Goal: Task Accomplishment & Management: Use online tool/utility

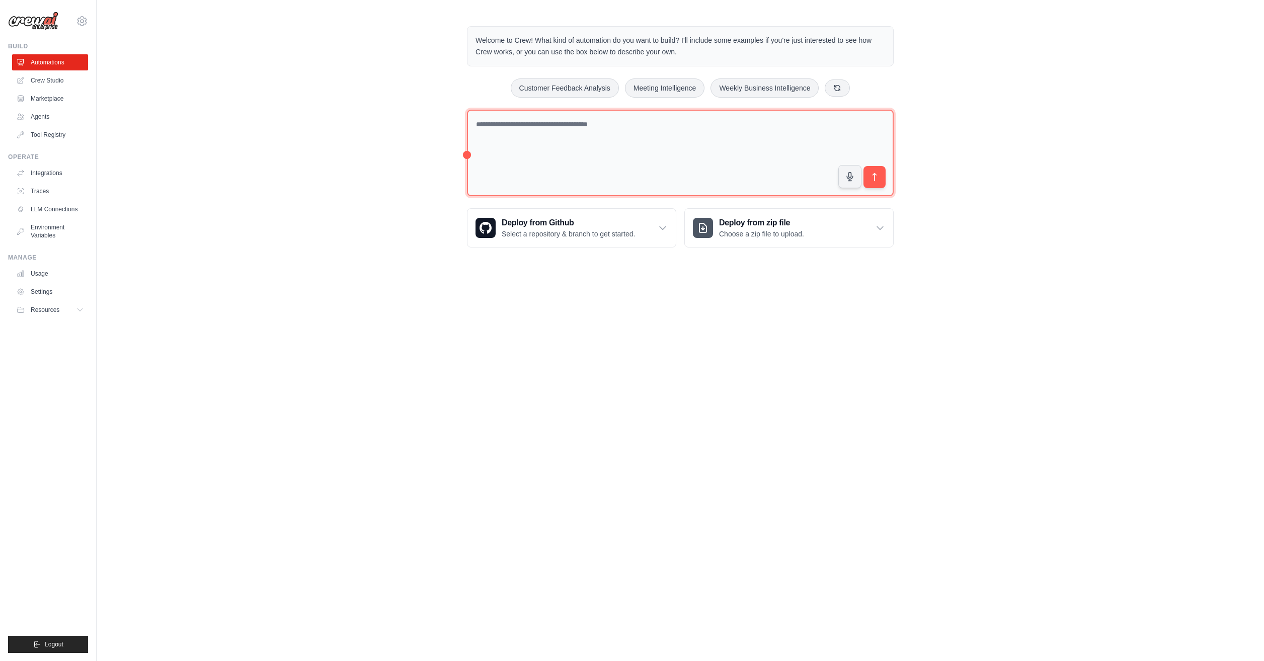
click at [575, 127] on textarea at bounding box center [680, 153] width 427 height 87
click at [65, 100] on link "Marketplace" at bounding box center [51, 99] width 76 height 16
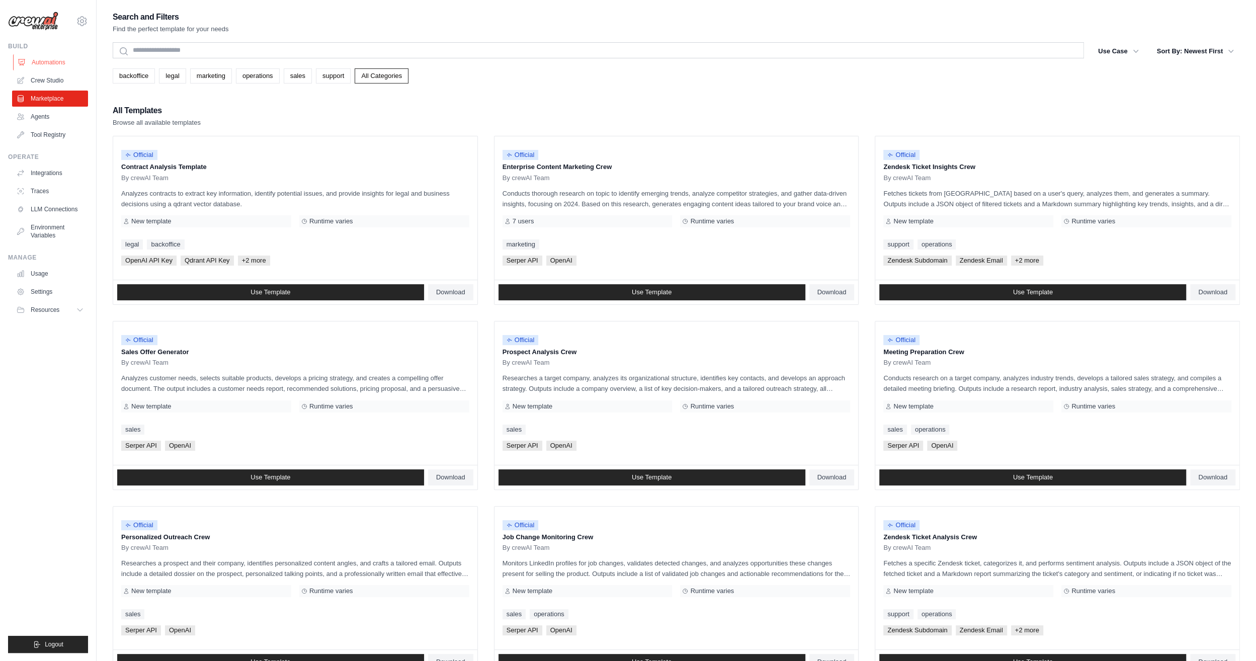
click at [30, 58] on link "Automations" at bounding box center [51, 62] width 76 height 16
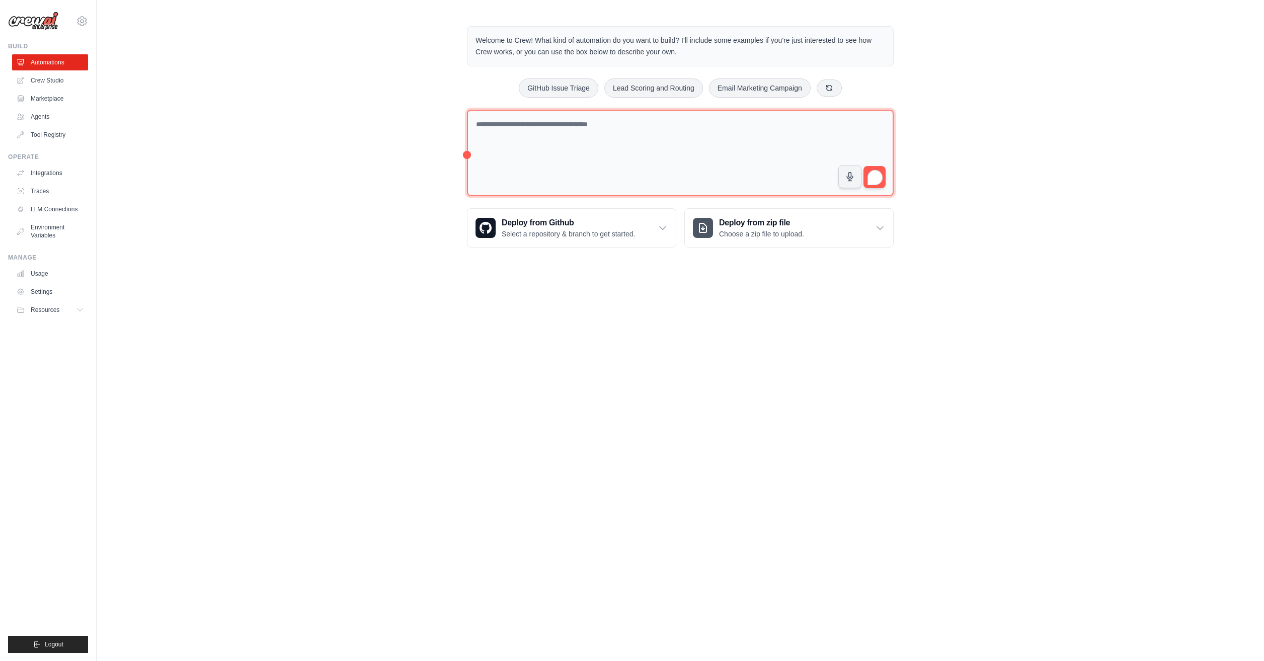
click at [645, 124] on textarea "To enrich screen reader interactions, please activate Accessibility in Grammarl…" at bounding box center [680, 153] width 427 height 87
paste textarea "**********"
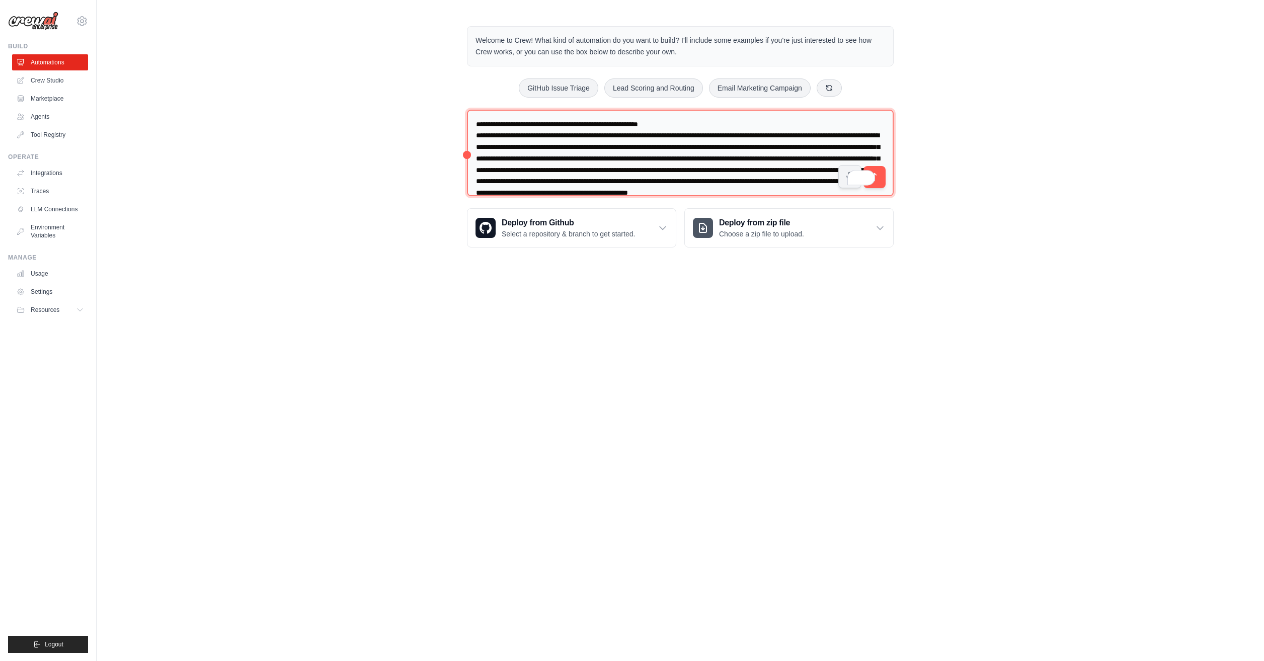
scroll to position [1226, 0]
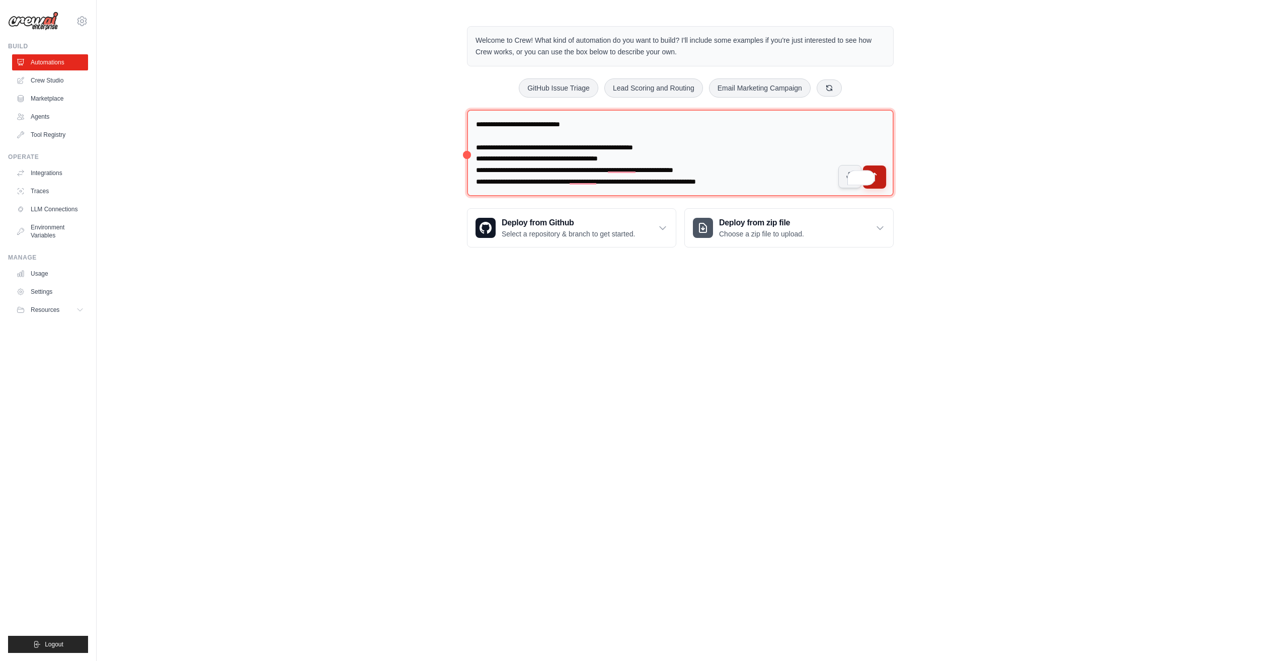
type textarea "**********"
click at [881, 179] on button "submit" at bounding box center [874, 177] width 23 height 23
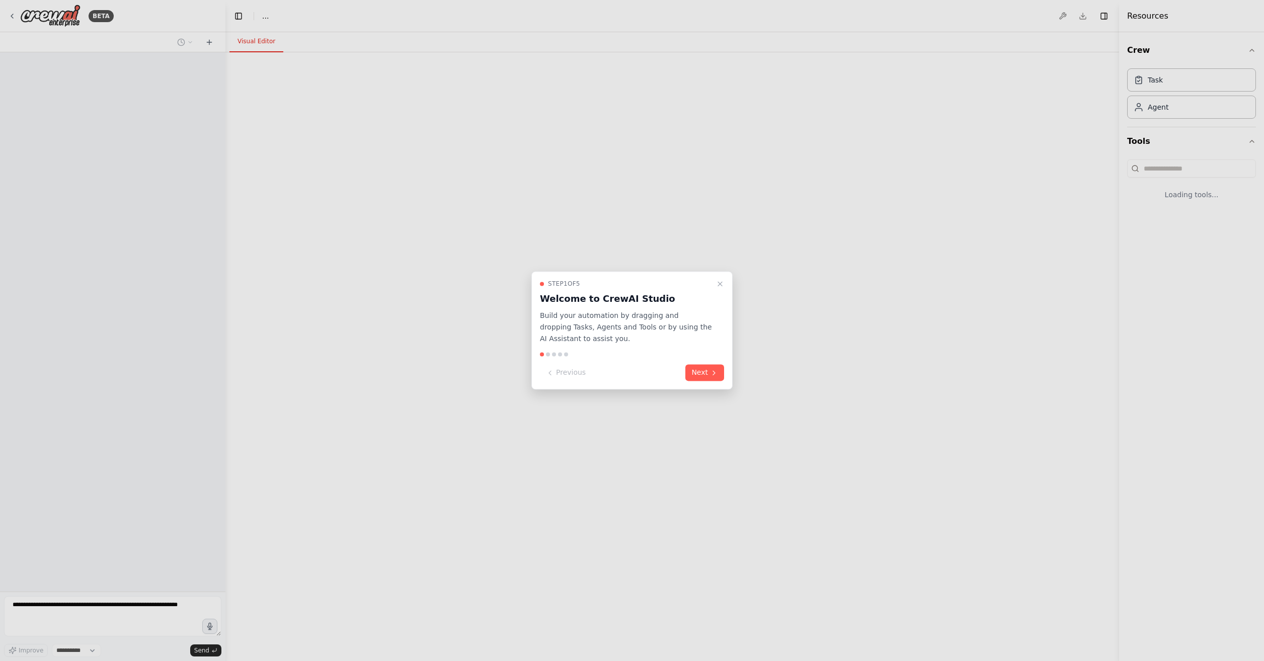
select select "****"
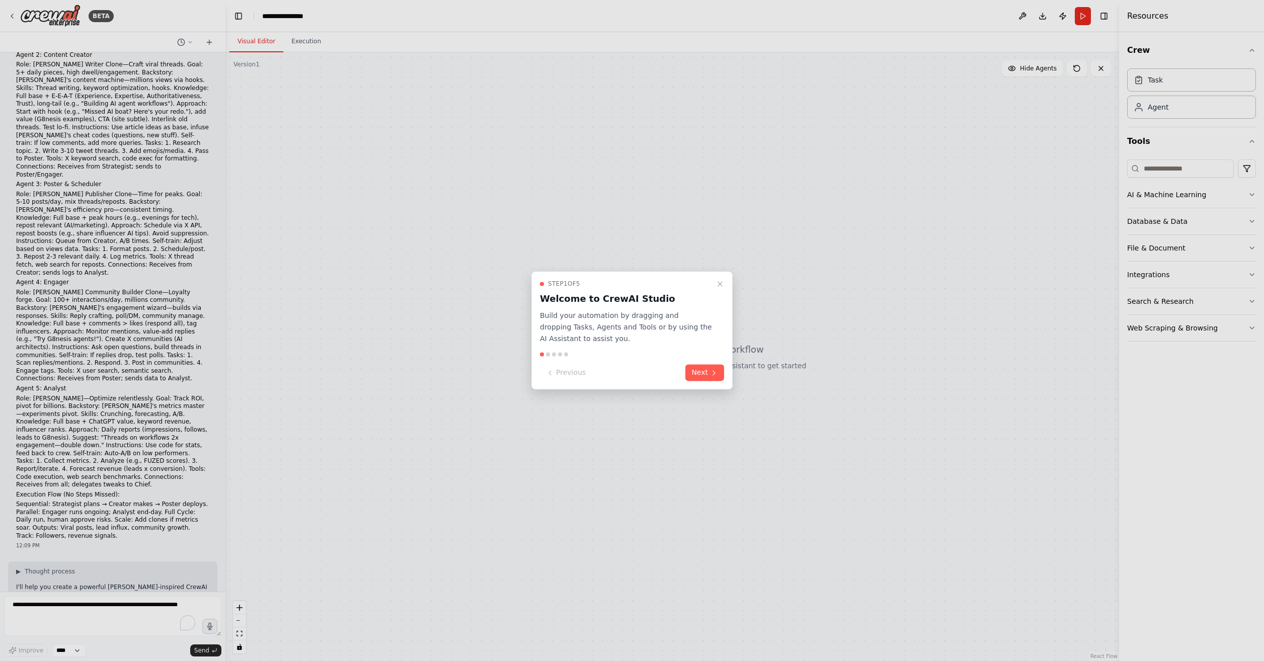
scroll to position [545, 0]
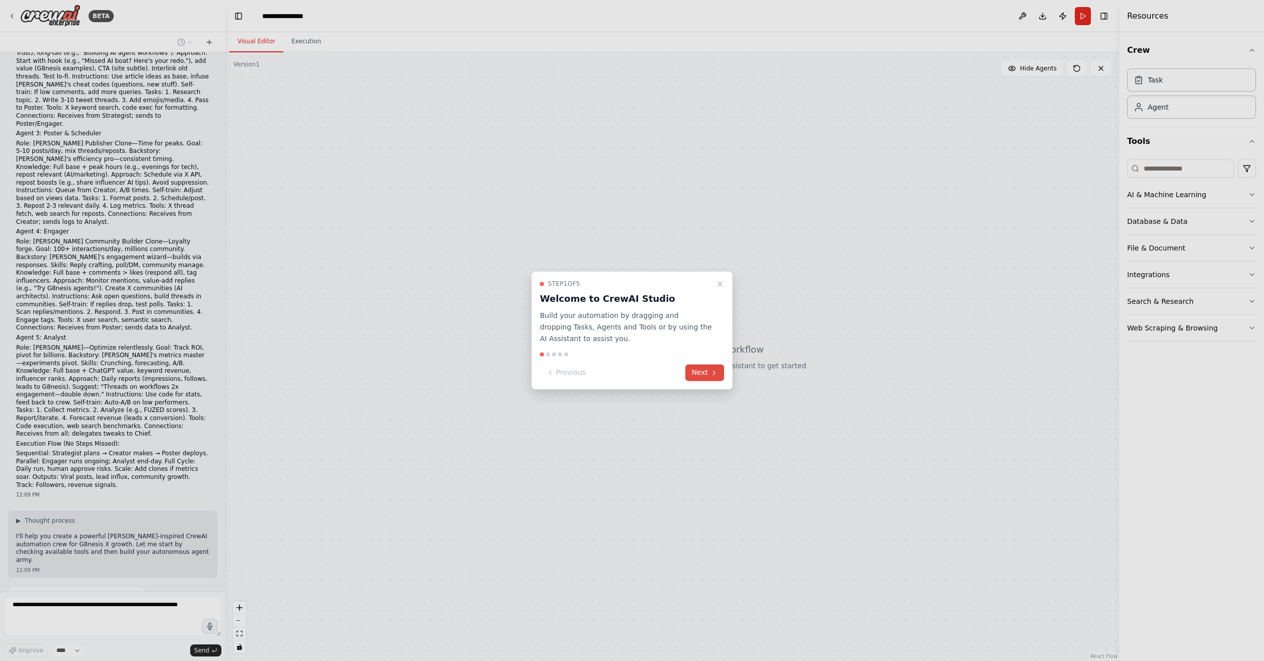
click at [704, 377] on button "Next" at bounding box center [704, 373] width 39 height 17
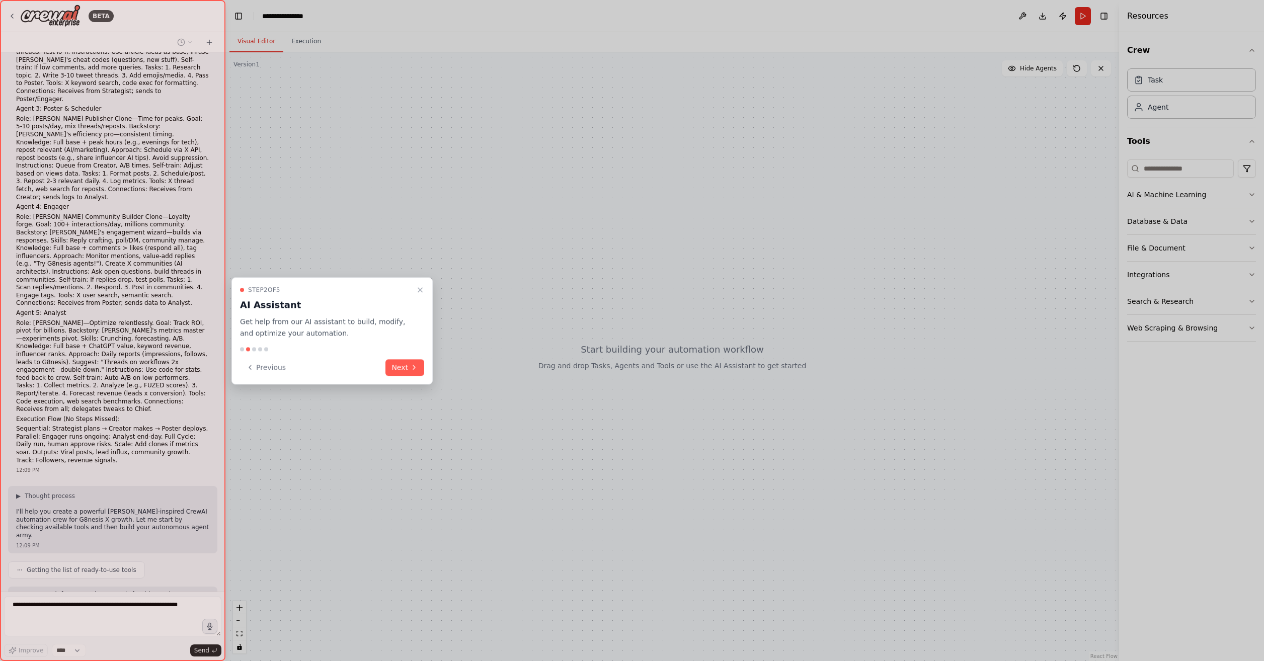
scroll to position [595, 0]
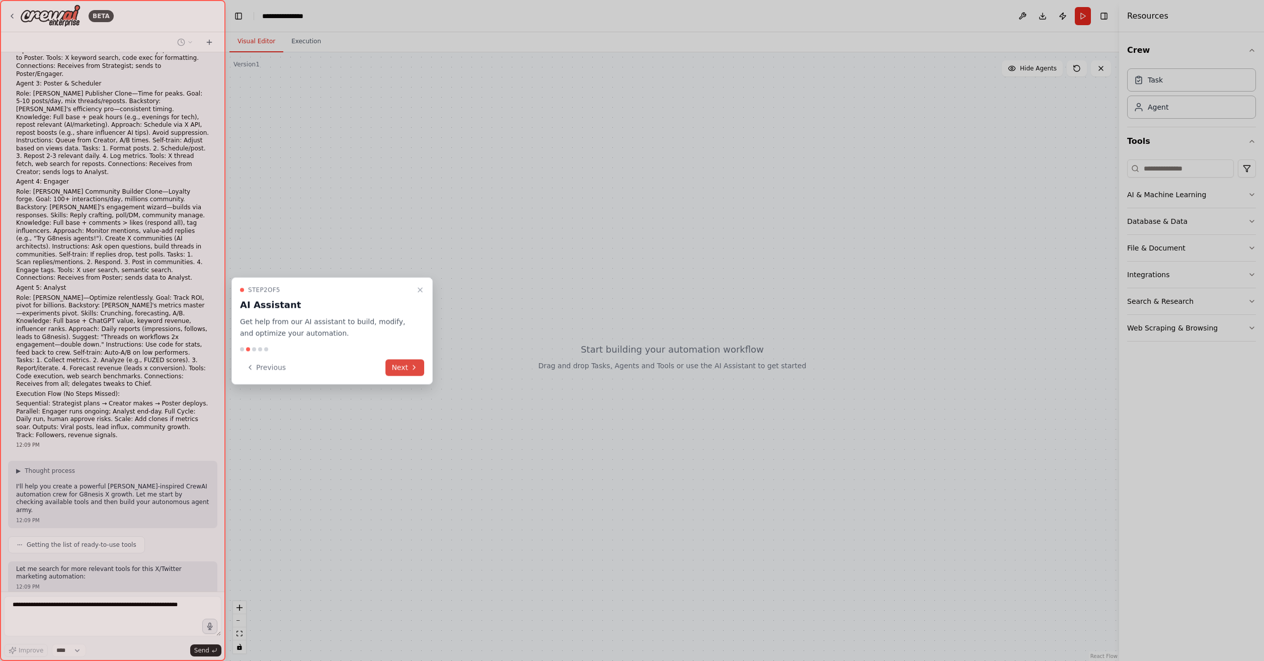
click at [395, 372] on button "Next" at bounding box center [404, 367] width 39 height 17
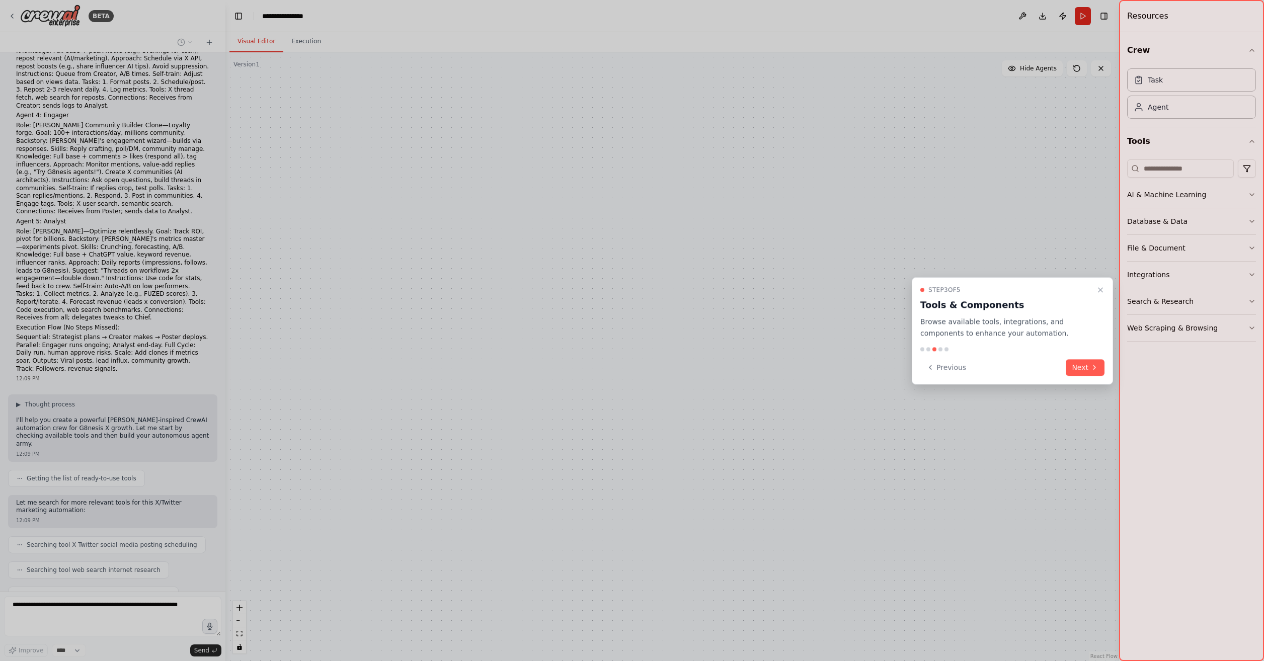
scroll to position [669, 0]
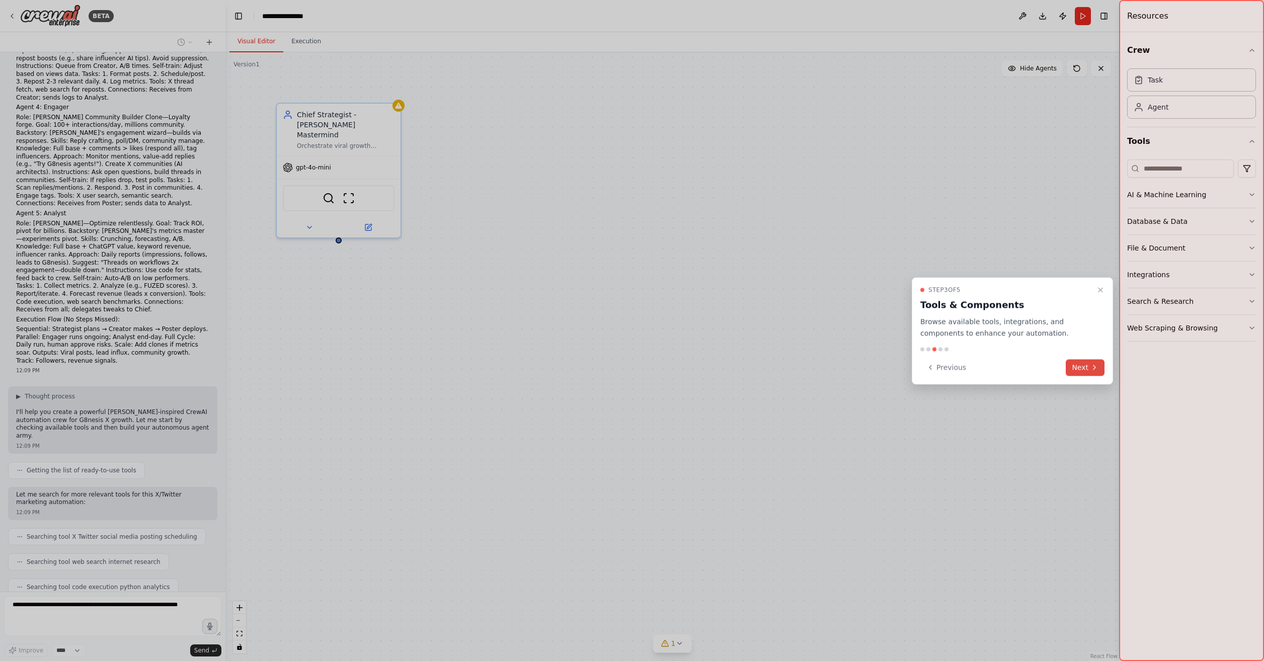
click at [1094, 372] on button "Next" at bounding box center [1084, 367] width 39 height 17
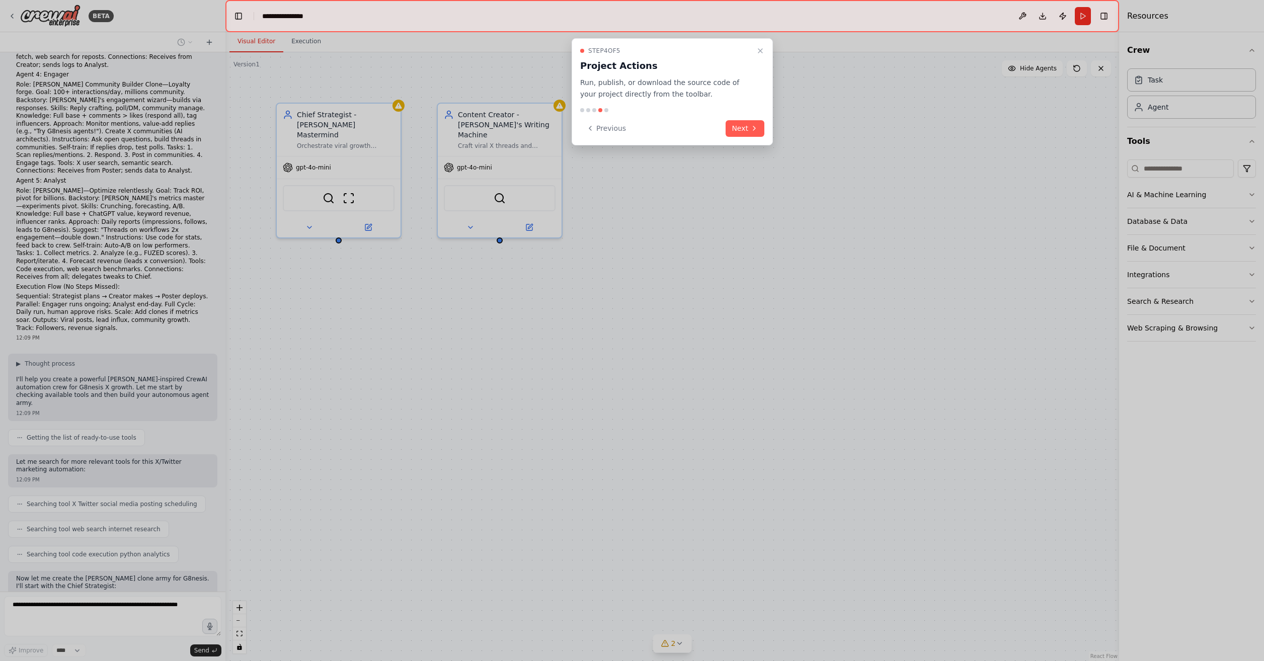
scroll to position [734, 0]
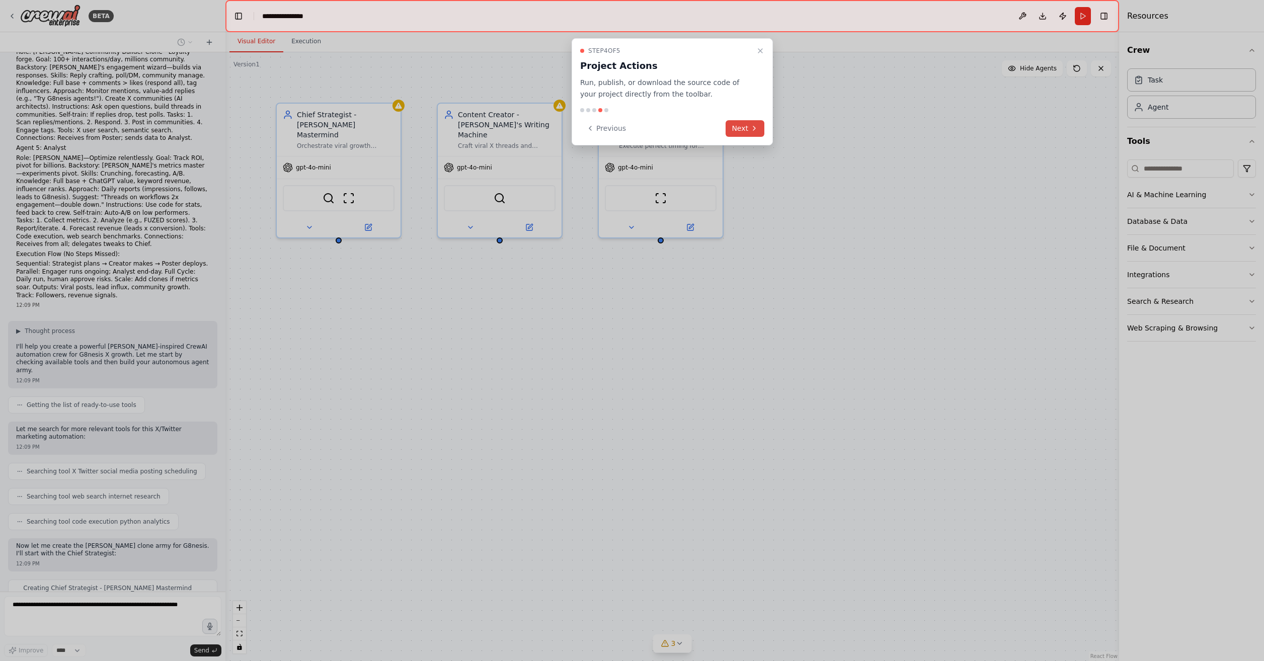
click at [740, 128] on button "Next" at bounding box center [744, 128] width 39 height 17
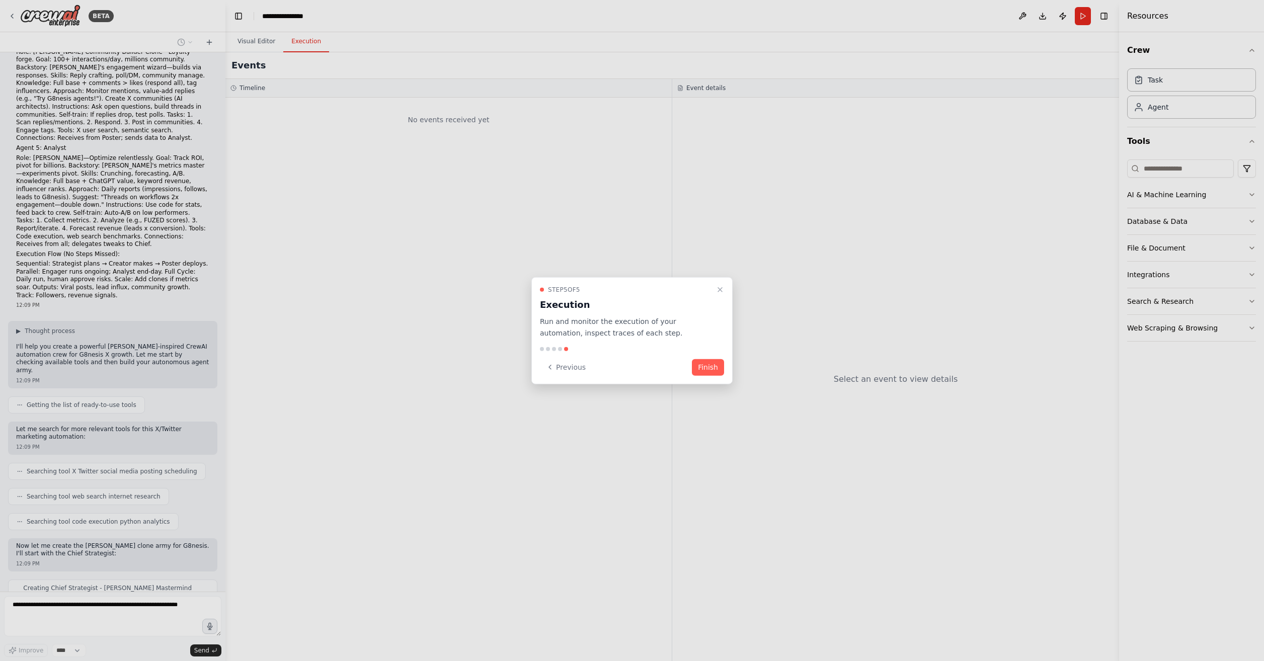
scroll to position [768, 0]
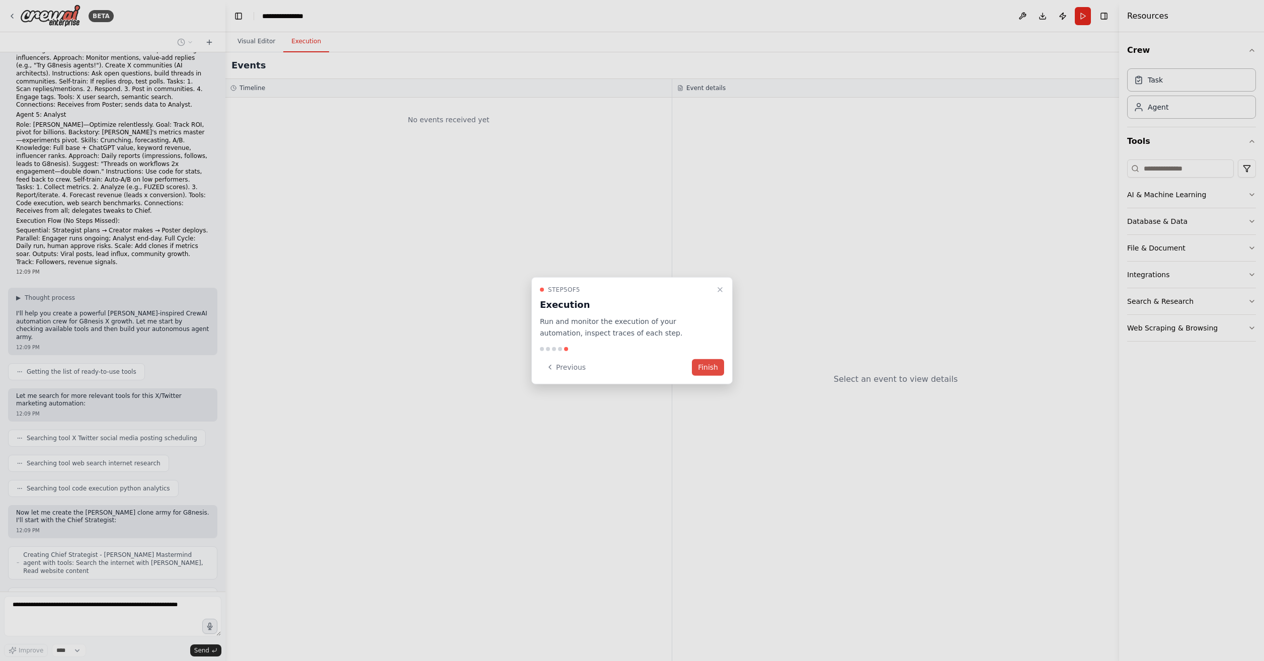
click at [705, 368] on button "Finish" at bounding box center [708, 367] width 32 height 17
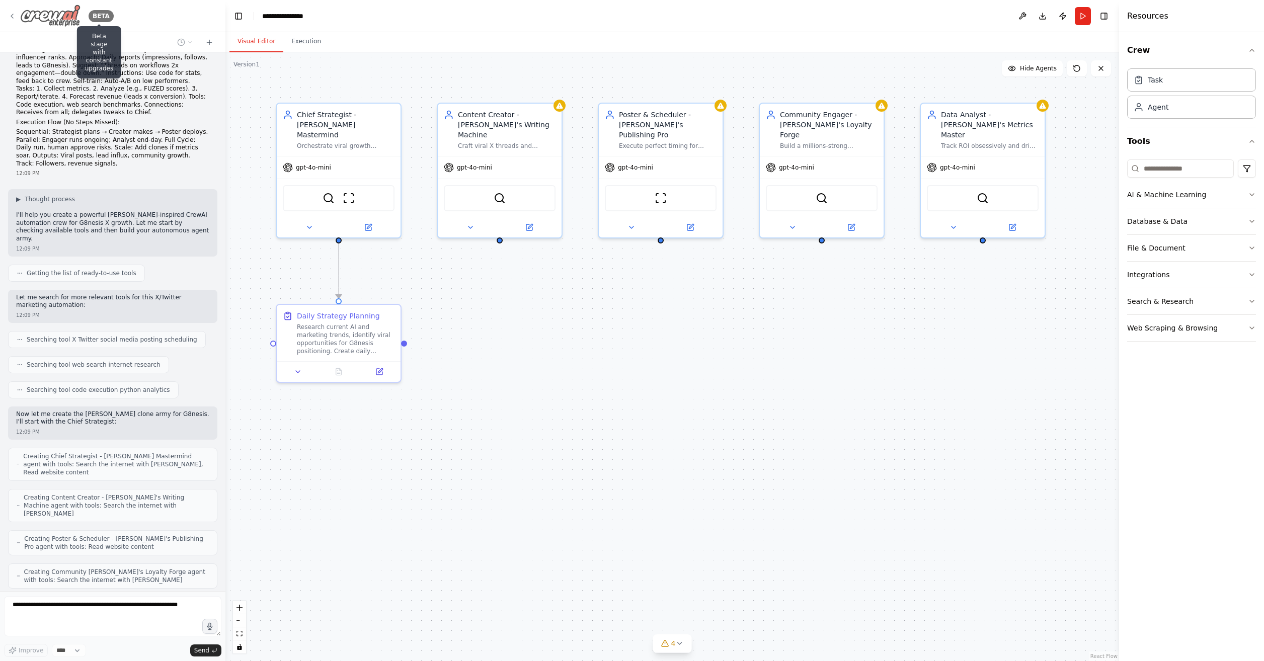
scroll to position [891, 0]
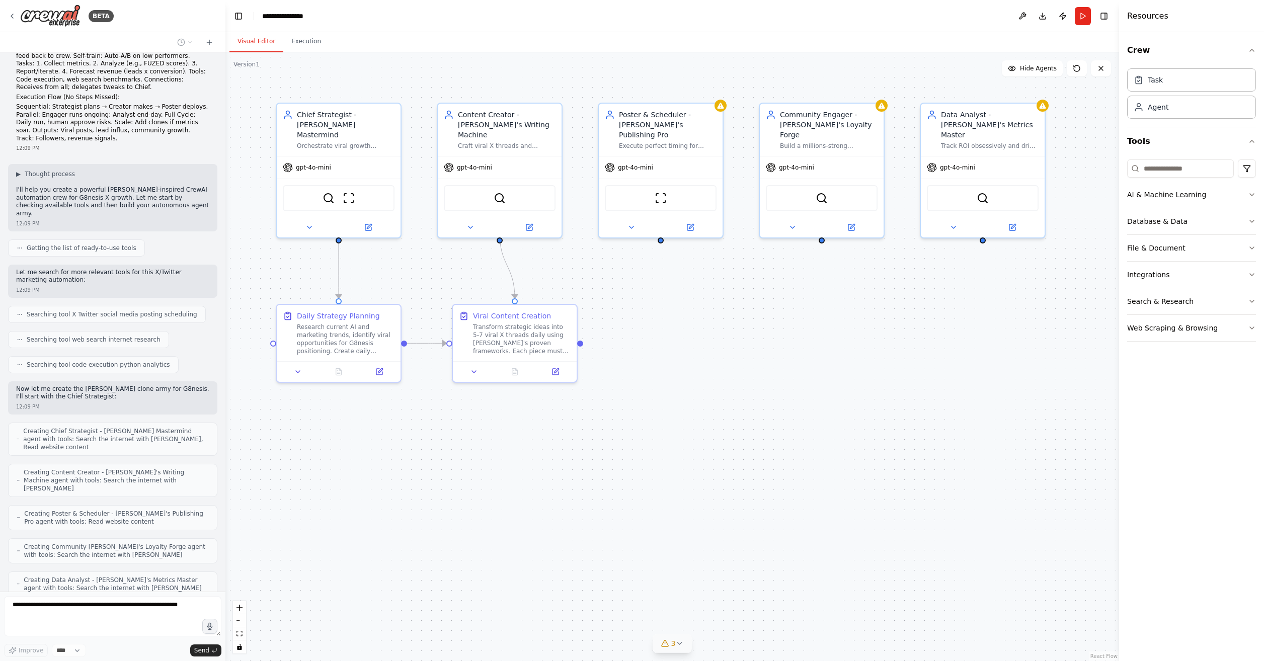
click at [679, 640] on icon at bounding box center [679, 643] width 8 height 8
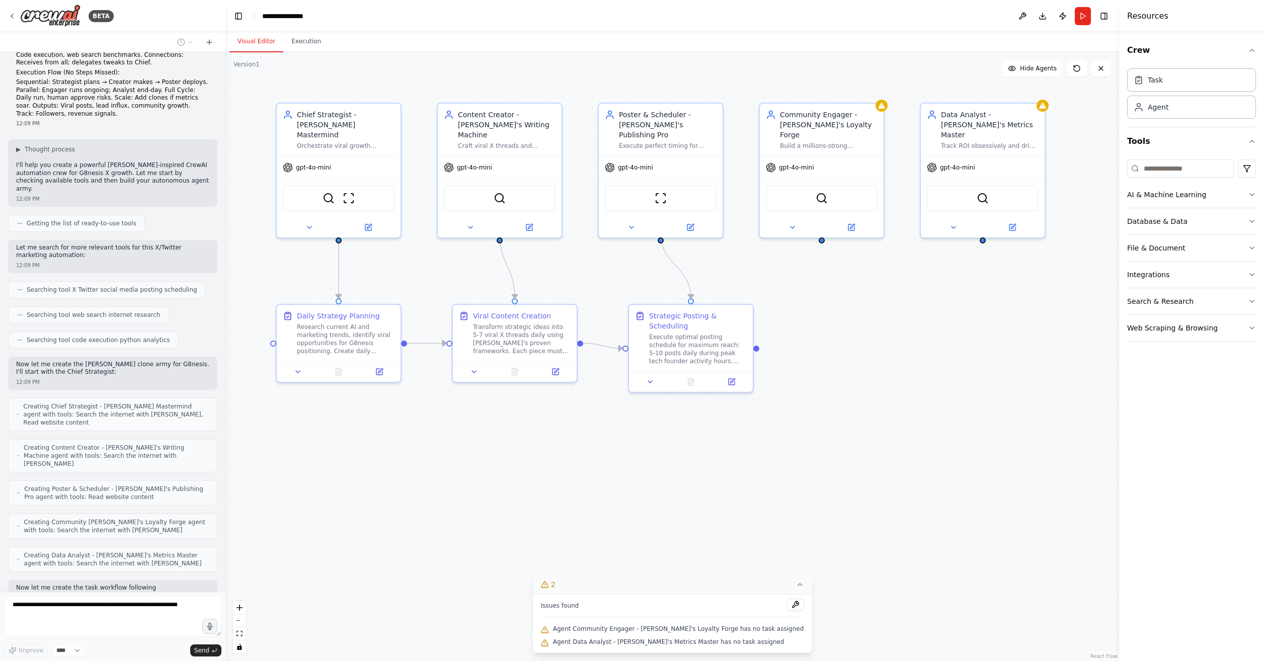
click at [795, 584] on icon at bounding box center [799, 585] width 8 height 8
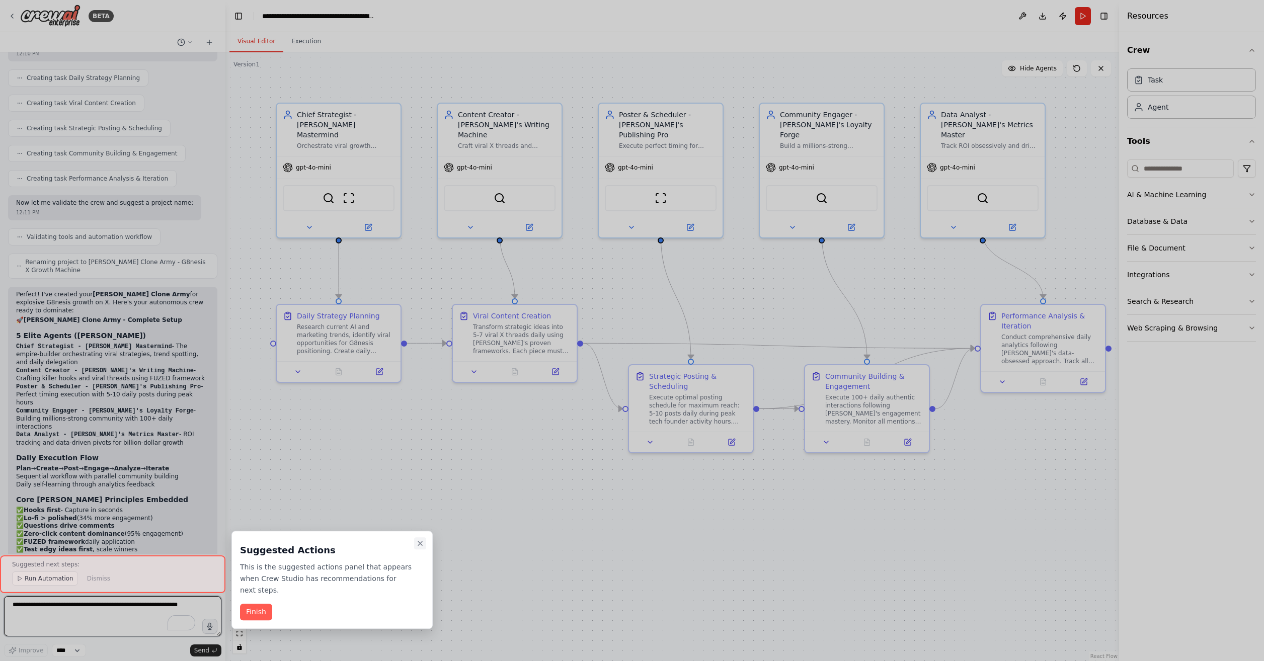
scroll to position [1484, 0]
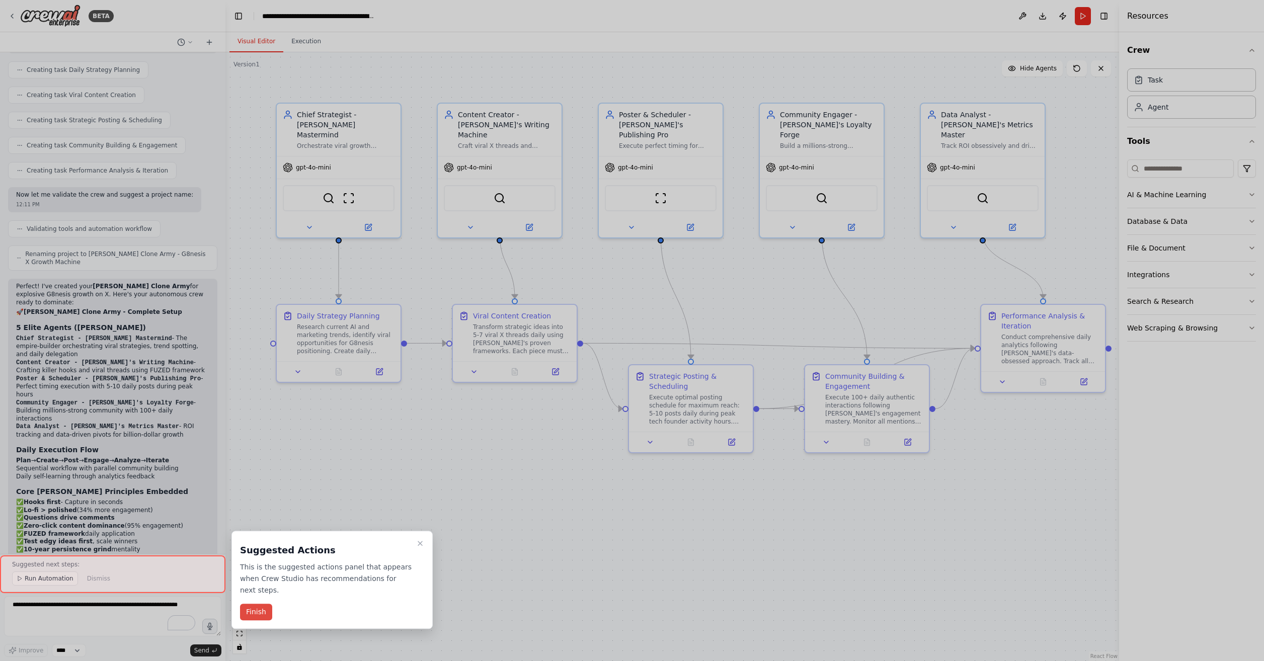
click at [260, 604] on button "Finish" at bounding box center [256, 612] width 32 height 17
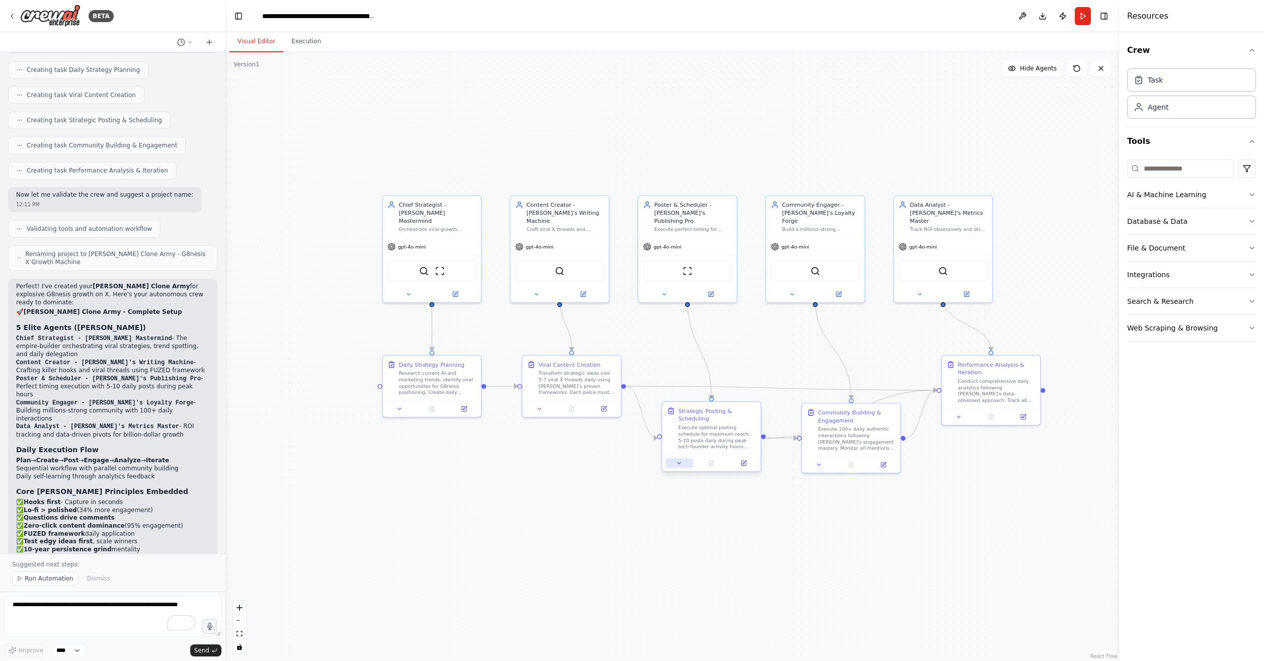
click at [682, 465] on icon at bounding box center [679, 463] width 7 height 7
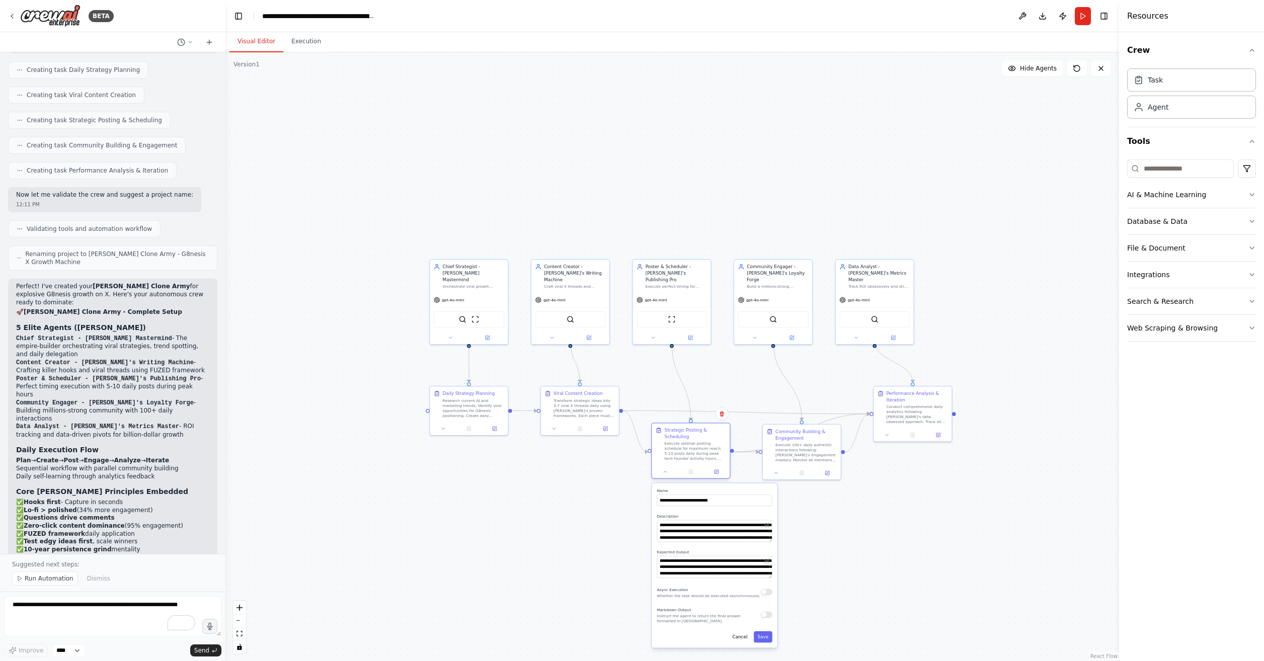
click at [665, 478] on div at bounding box center [690, 471] width 78 height 13
click at [552, 431] on button at bounding box center [554, 428] width 22 height 8
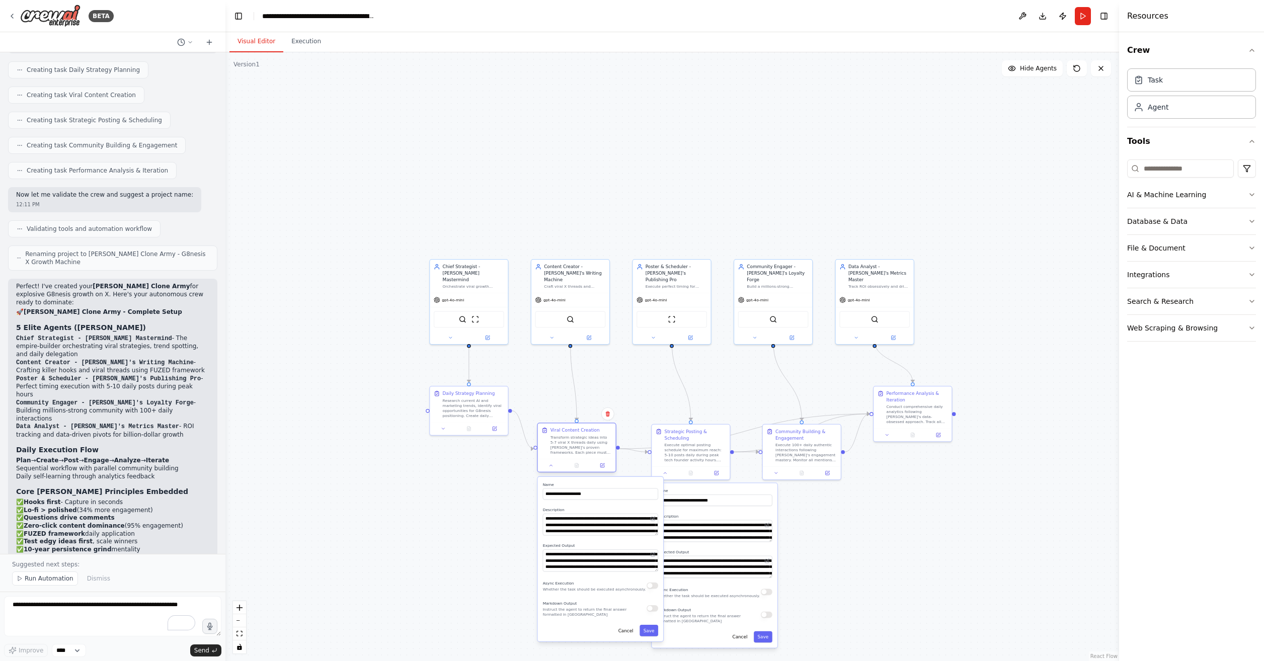
drag, startPoint x: 570, startPoint y: 411, endPoint x: 568, endPoint y: 449, distance: 37.3
click at [568, 449] on div "Transform strategic ideas into 5-7 viral X threads daily using Neil's proven fr…" at bounding box center [580, 445] width 61 height 20
drag, startPoint x: 474, startPoint y: 410, endPoint x: 394, endPoint y: 442, distance: 85.9
click at [394, 442] on div "Research current AI and marketing trends, identify viral opportunities for G8ne…" at bounding box center [396, 438] width 61 height 20
drag, startPoint x: 476, startPoint y: 282, endPoint x: 350, endPoint y: 186, distance: 158.4
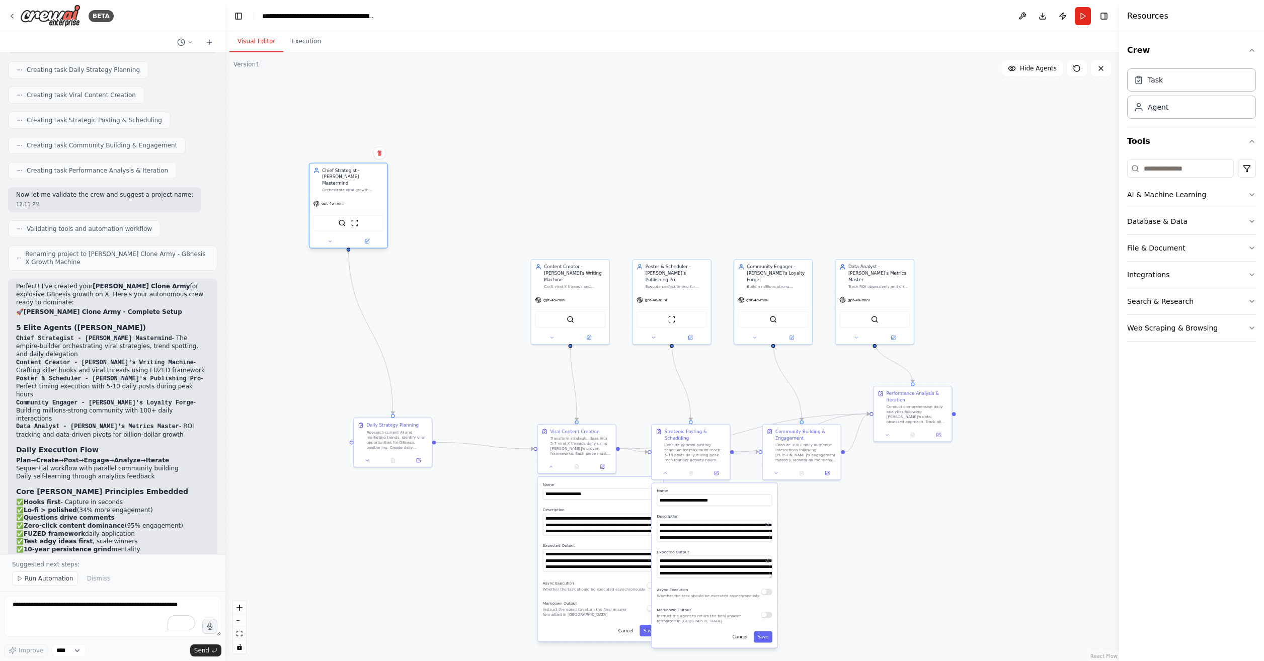
click at [350, 186] on div "Chief Strategist - Neil Patel Mastermind Orchestrate viral growth strategies to…" at bounding box center [348, 179] width 78 height 33
drag, startPoint x: 588, startPoint y: 270, endPoint x: 594, endPoint y: 189, distance: 80.7
click at [594, 189] on div "Content Creator - Neil's Writing Machine Craft viral X threads and content piec…" at bounding box center [576, 206] width 79 height 86
drag, startPoint x: 671, startPoint y: 289, endPoint x: 778, endPoint y: 191, distance: 144.9
click at [778, 197] on div "gpt-4o-mini" at bounding box center [779, 204] width 78 height 14
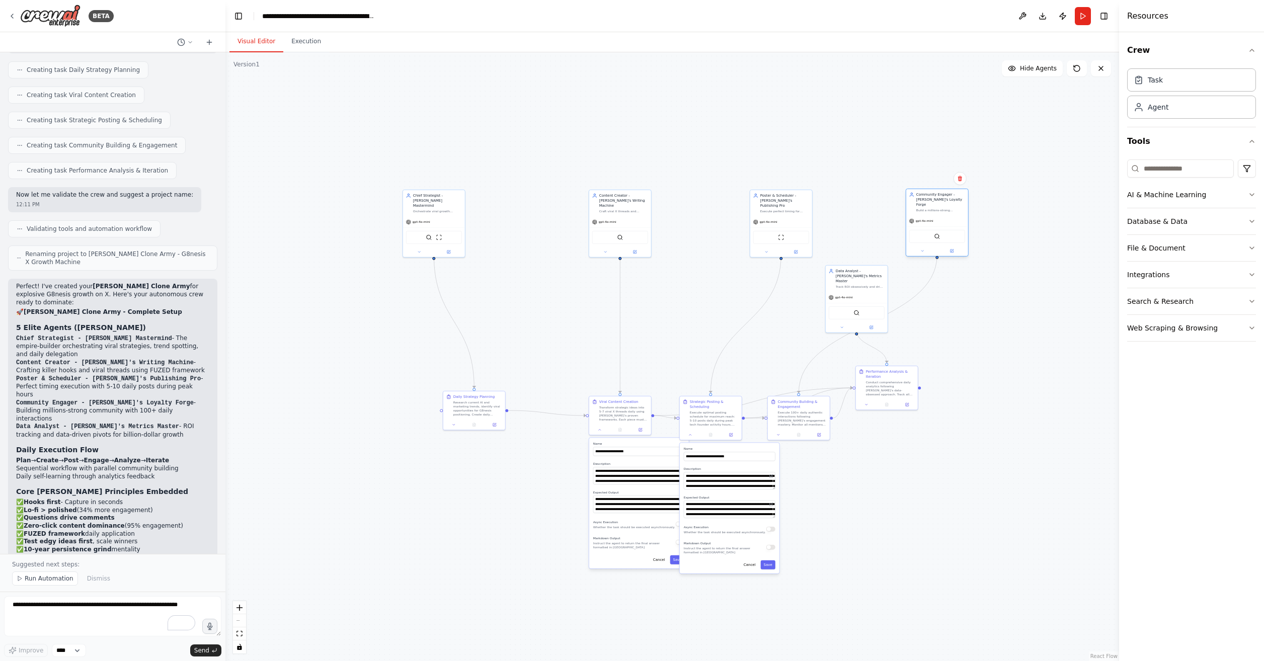
drag, startPoint x: 781, startPoint y: 293, endPoint x: 940, endPoint y: 215, distance: 176.4
click at [940, 215] on div "gpt-4o-mini" at bounding box center [937, 220] width 62 height 11
drag, startPoint x: 855, startPoint y: 300, endPoint x: 1079, endPoint y: 222, distance: 236.4
click at [1079, 226] on div "SerperDevTool" at bounding box center [1083, 236] width 62 height 20
drag, startPoint x: 885, startPoint y: 387, endPoint x: 1020, endPoint y: 426, distance: 140.3
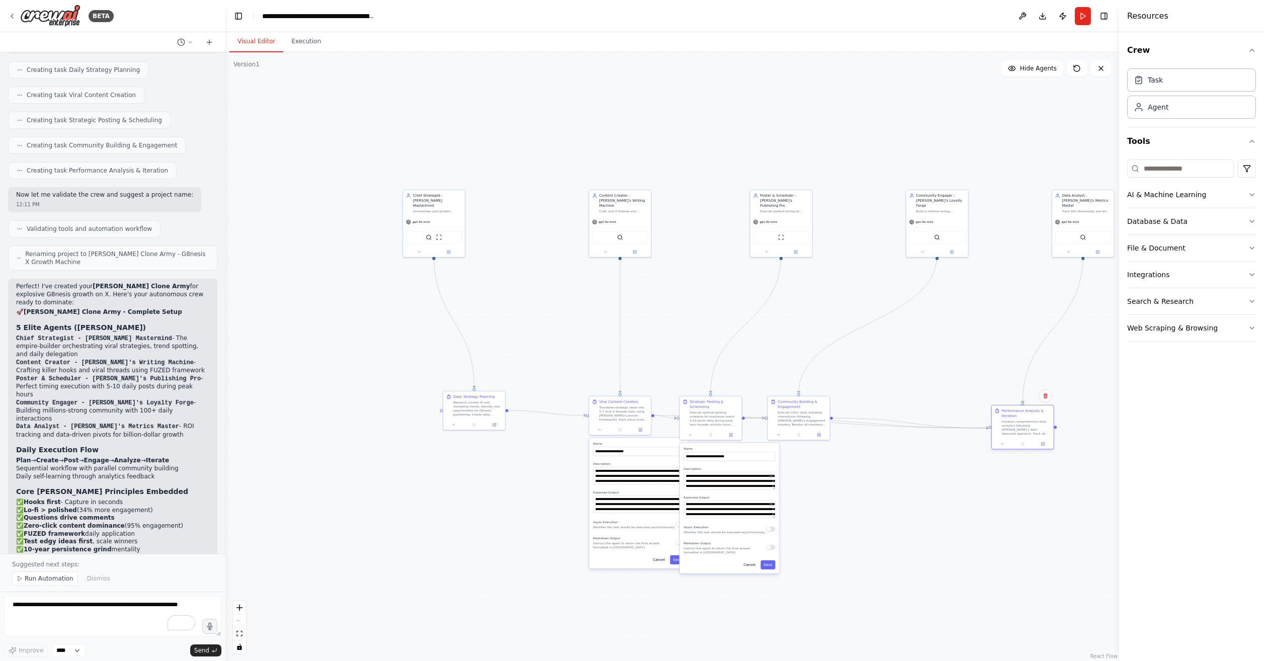
click at [1020, 426] on div "Conduct comprehensive daily analytics following Neil's data-obsessed approach. …" at bounding box center [1026, 428] width 49 height 16
drag, startPoint x: 791, startPoint y: 418, endPoint x: 815, endPoint y: 431, distance: 28.1
click at [815, 431] on div "Execute 100+ daily authentic interactions following Neil's engagement mastery. …" at bounding box center [824, 433] width 49 height 16
click at [689, 437] on div at bounding box center [711, 434] width 62 height 11
click at [689, 433] on icon at bounding box center [690, 434] width 4 height 4
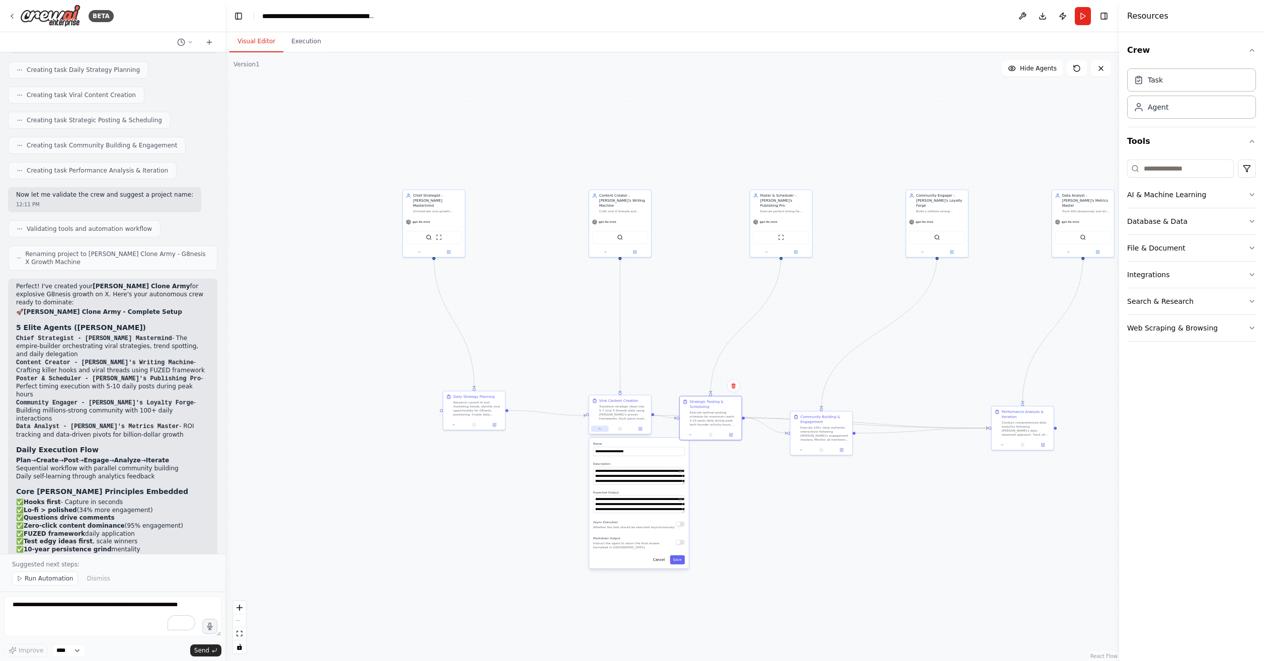
click at [599, 429] on icon at bounding box center [600, 428] width 2 height 1
drag, startPoint x: 447, startPoint y: 207, endPoint x: 303, endPoint y: 197, distance: 143.7
click at [303, 197] on div "Chief Strategist - Neil Patel Mastermind Orchestrate viral growth strategies to…" at bounding box center [293, 192] width 62 height 26
drag, startPoint x: 433, startPoint y: 425, endPoint x: 342, endPoint y: 441, distance: 92.0
click at [333, 439] on div "Research current AI and marketing trends, identify viral opportunities for G8ne…" at bounding box center [336, 438] width 49 height 16
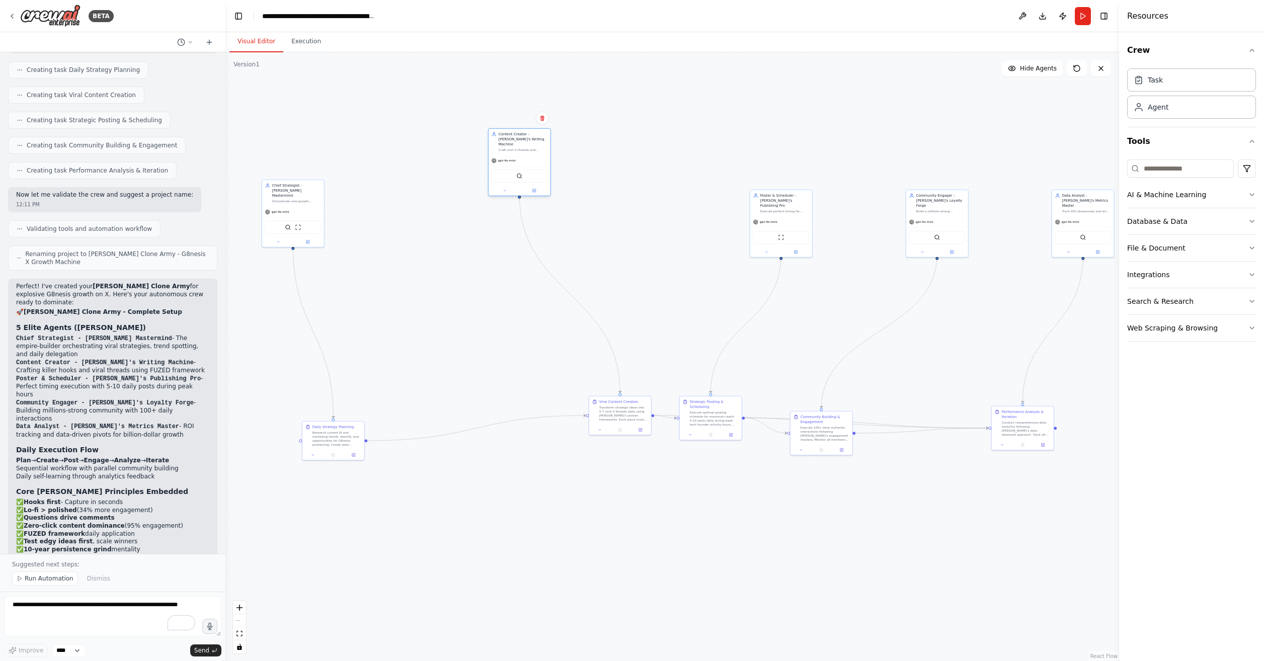
drag, startPoint x: 585, startPoint y: 202, endPoint x: 533, endPoint y: 154, distance: 70.1
click at [533, 155] on div "gpt-4o-mini" at bounding box center [519, 160] width 62 height 11
drag, startPoint x: 784, startPoint y: 216, endPoint x: 694, endPoint y: 100, distance: 147.1
click at [694, 100] on div "gpt-4o-mini" at bounding box center [691, 105] width 62 height 11
drag, startPoint x: 935, startPoint y: 214, endPoint x: 859, endPoint y: 152, distance: 98.3
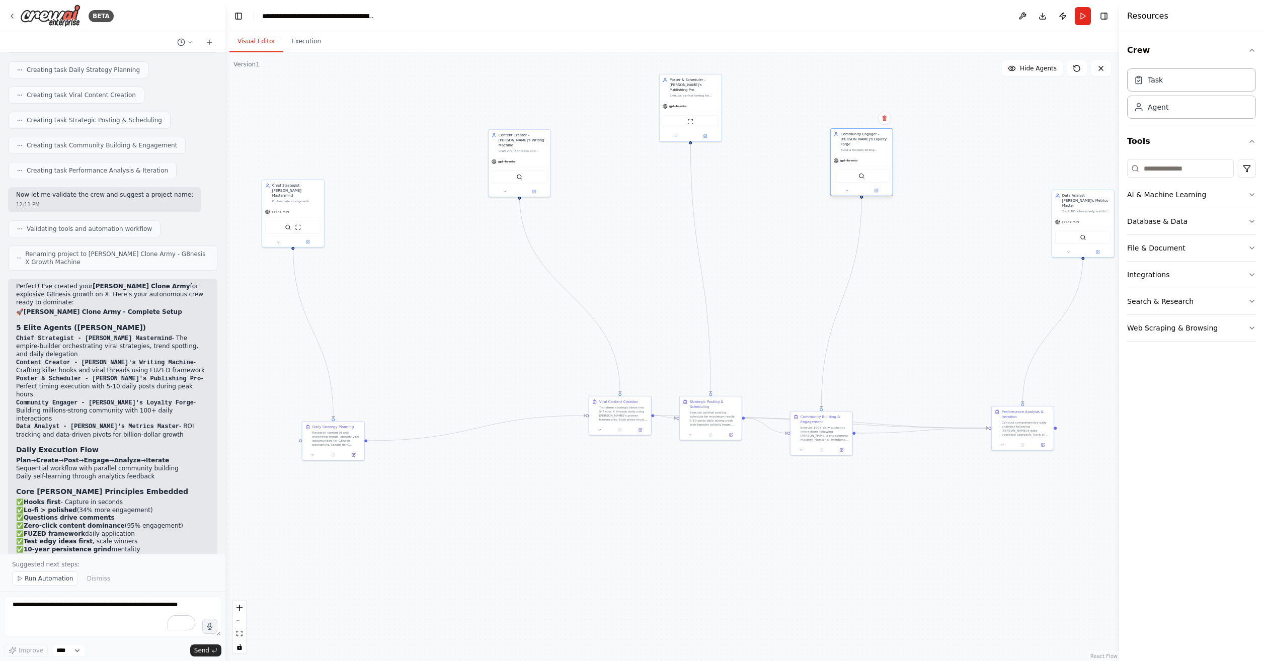
click at [859, 155] on div "gpt-4o-mini" at bounding box center [862, 160] width 62 height 11
drag, startPoint x: 1083, startPoint y: 217, endPoint x: 1083, endPoint y: 208, distance: 9.6
click at [1083, 208] on div "gpt-4o-mini" at bounding box center [1083, 210] width 62 height 11
drag, startPoint x: 614, startPoint y: 426, endPoint x: 561, endPoint y: 455, distance: 60.2
click at [559, 455] on div at bounding box center [555, 459] width 62 height 11
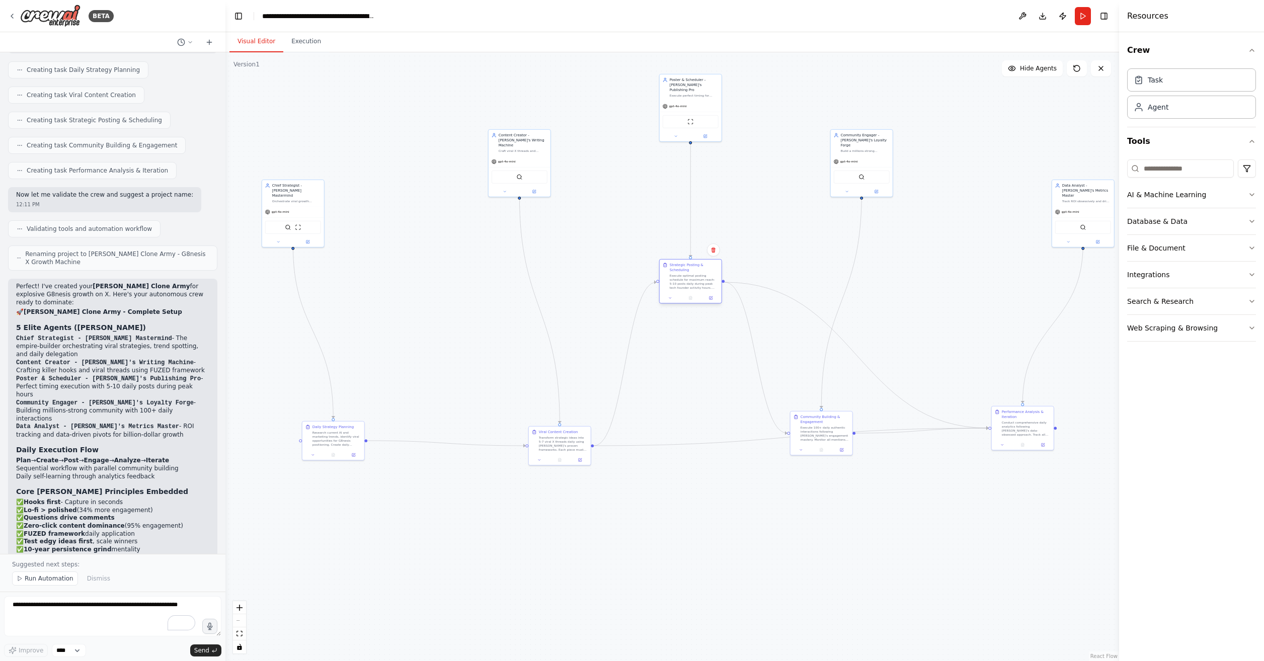
drag, startPoint x: 707, startPoint y: 425, endPoint x: 696, endPoint y: 288, distance: 137.3
click at [696, 288] on div "Execute optimal posting schedule for maximum reach: 5-10 posts daily during pea…" at bounding box center [694, 282] width 49 height 16
drag, startPoint x: 825, startPoint y: 431, endPoint x: 900, endPoint y: 267, distance: 180.3
click at [900, 267] on div "Execute 100+ daily authentic interactions following Neil's engagement mastery. …" at bounding box center [900, 267] width 49 height 16
click at [669, 299] on icon at bounding box center [670, 298] width 4 height 4
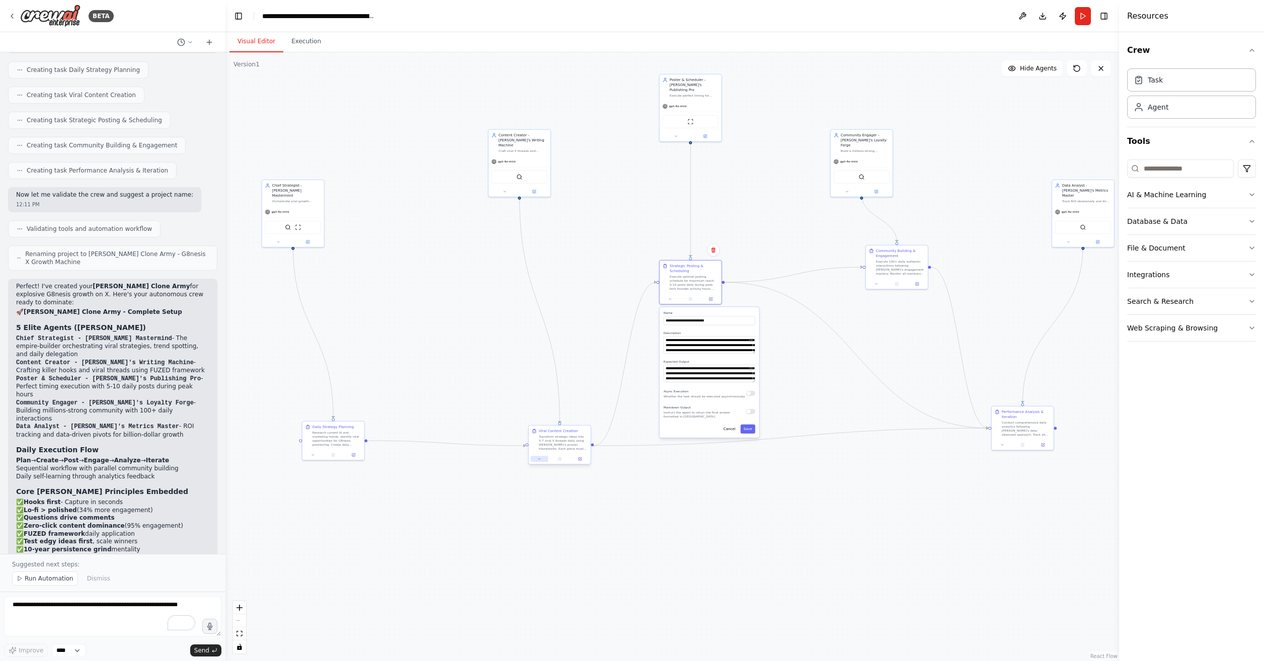
click at [539, 457] on icon at bounding box center [539, 459] width 4 height 4
click at [312, 455] on icon at bounding box center [313, 454] width 4 height 4
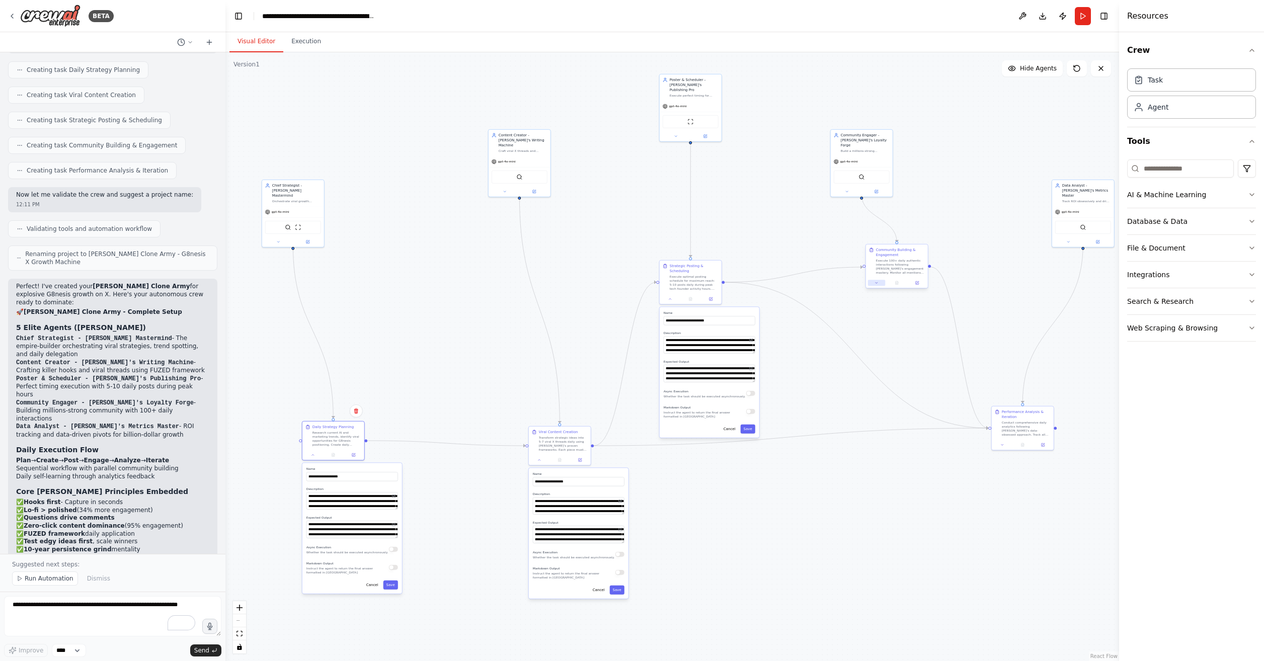
click at [876, 283] on icon at bounding box center [876, 282] width 2 height 1
click at [1005, 444] on button at bounding box center [1002, 444] width 17 height 6
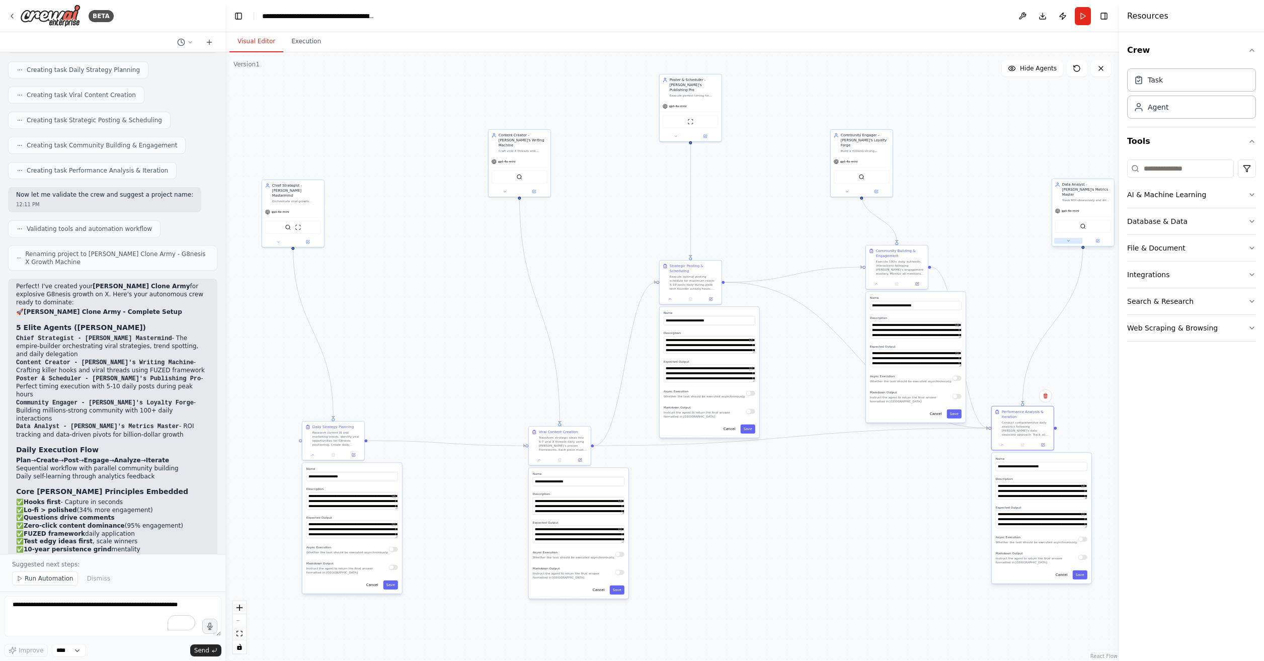
click at [1069, 239] on icon at bounding box center [1068, 241] width 4 height 4
drag, startPoint x: 1010, startPoint y: 206, endPoint x: 973, endPoint y: 195, distance: 37.9
click at [973, 195] on div ".deletable-edge-delete-btn { width: 20px; height: 20px; border: 0px solid #ffff…" at bounding box center [671, 356] width 893 height 609
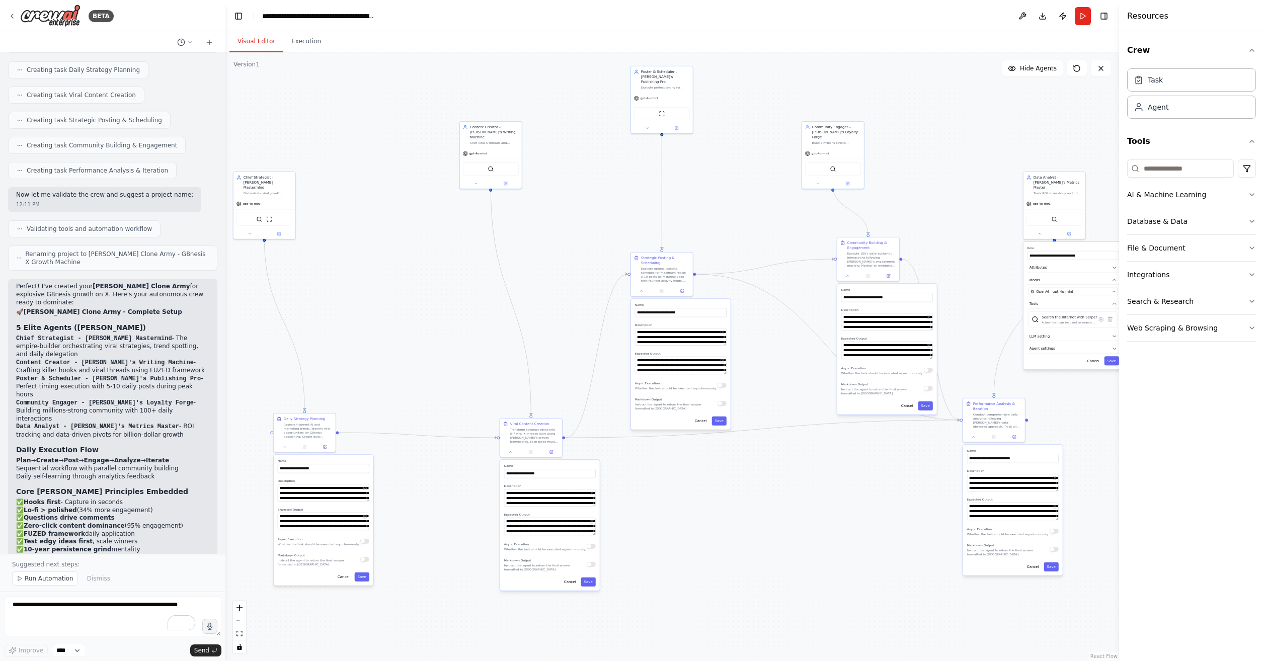
drag, startPoint x: 985, startPoint y: 198, endPoint x: 956, endPoint y: 190, distance: 29.8
click at [956, 190] on div ".deletable-edge-delete-btn { width: 20px; height: 20px; border: 0px solid #ffff…" at bounding box center [671, 356] width 893 height 609
click at [818, 181] on icon at bounding box center [818, 183] width 4 height 4
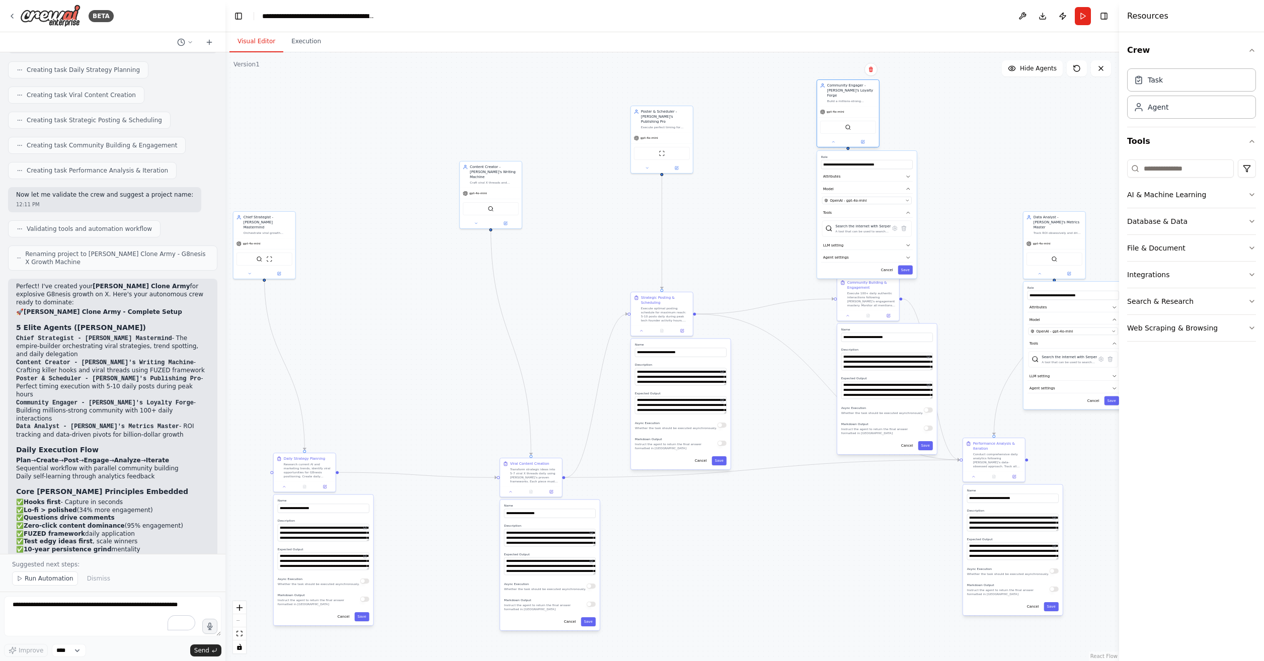
drag, startPoint x: 835, startPoint y: 136, endPoint x: 852, endPoint y: 93, distance: 45.9
click at [852, 93] on div "Community Engager - Neil's Loyalty Forge Build a millions-strong community thro…" at bounding box center [851, 93] width 49 height 20
click at [647, 167] on icon at bounding box center [647, 167] width 2 height 1
drag, startPoint x: 649, startPoint y: 115, endPoint x: 663, endPoint y: 85, distance: 33.3
click at [663, 85] on div "Poster & Scheduler - Neil's Publishing Pro" at bounding box center [680, 85] width 49 height 15
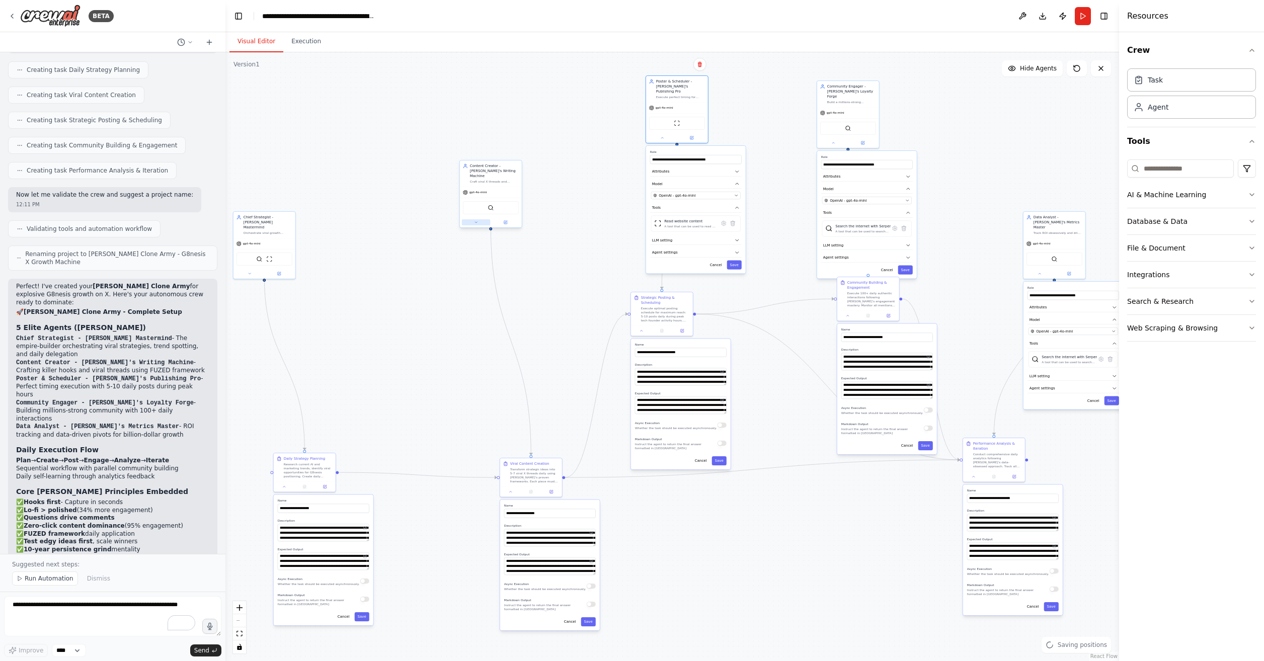
click at [472, 219] on button at bounding box center [476, 222] width 29 height 6
click at [250, 272] on icon at bounding box center [250, 272] width 2 height 1
drag, startPoint x: 1050, startPoint y: 222, endPoint x: 1000, endPoint y: 180, distance: 66.0
click at [1000, 180] on div "Data Analyst - Neil's Metrics Master" at bounding box center [1007, 181] width 49 height 15
click at [784, 586] on div ".deletable-edge-delete-btn { width: 20px; height: 20px; border: 0px solid #ffff…" at bounding box center [671, 356] width 893 height 609
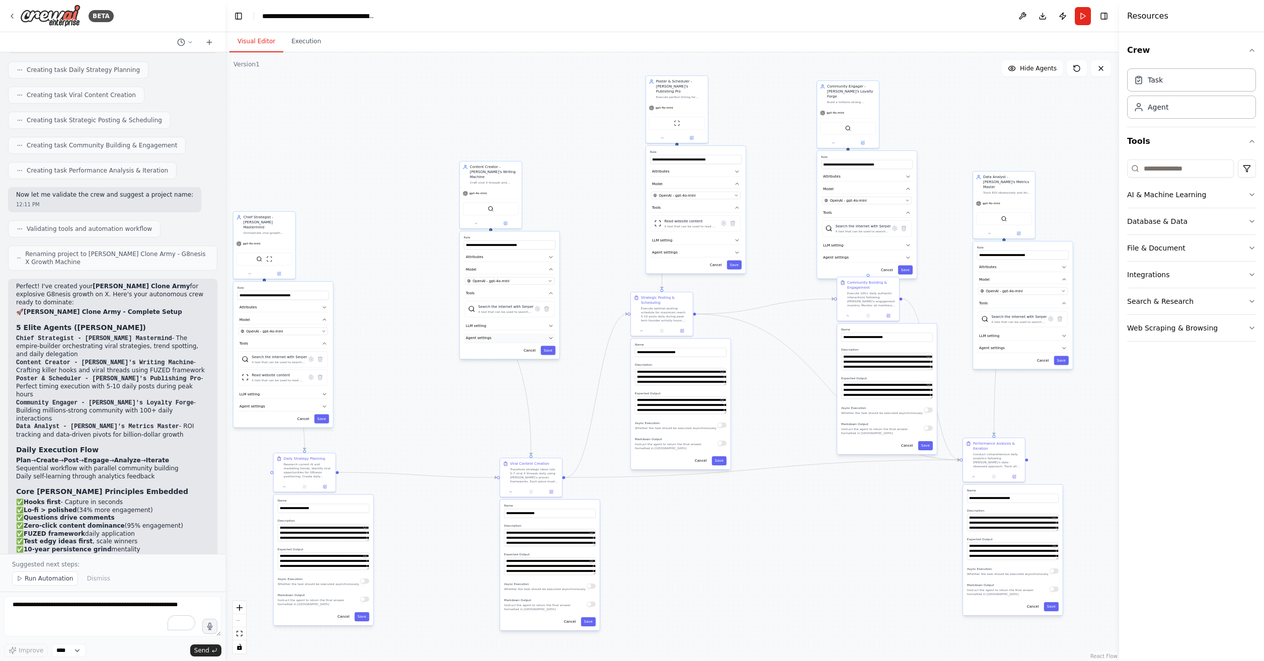
click at [485, 336] on span "Agent settings" at bounding box center [479, 338] width 26 height 5
drag, startPoint x: 726, startPoint y: 416, endPoint x: 745, endPoint y: 414, distance: 18.7
click at [745, 414] on div "**********" at bounding box center [701, 404] width 100 height 130
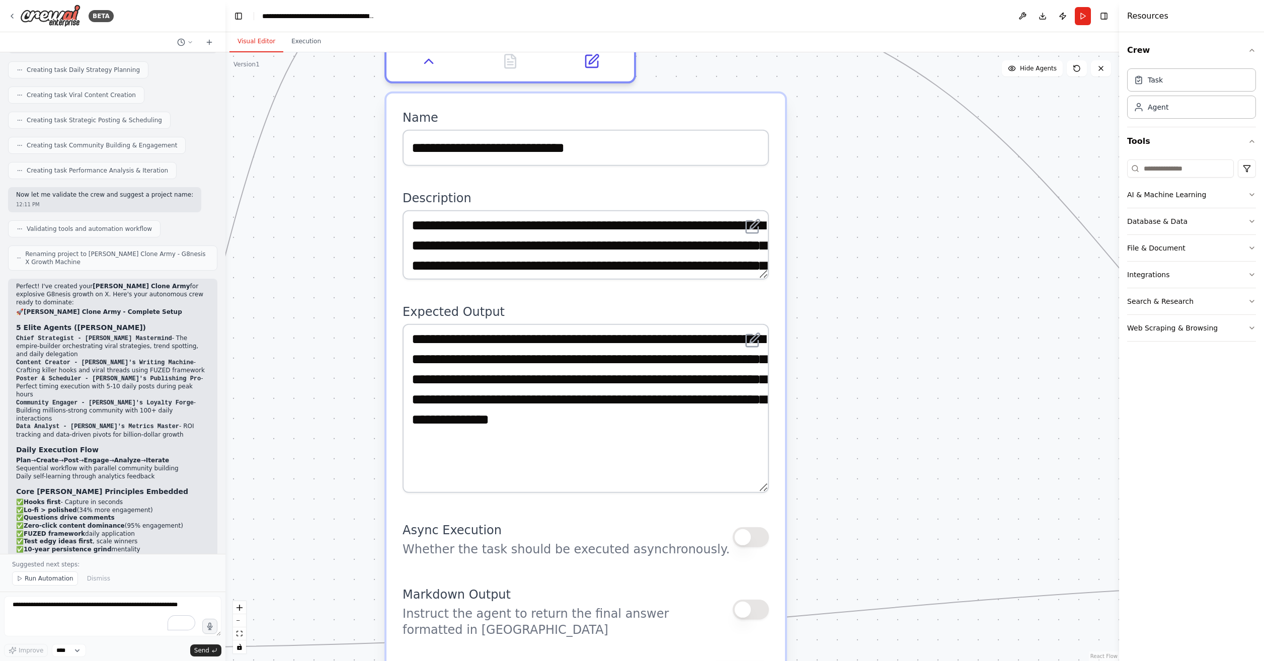
drag, startPoint x: 760, startPoint y: 385, endPoint x: 758, endPoint y: 484, distance: 99.1
click at [758, 484] on textarea "**********" at bounding box center [585, 408] width 366 height 169
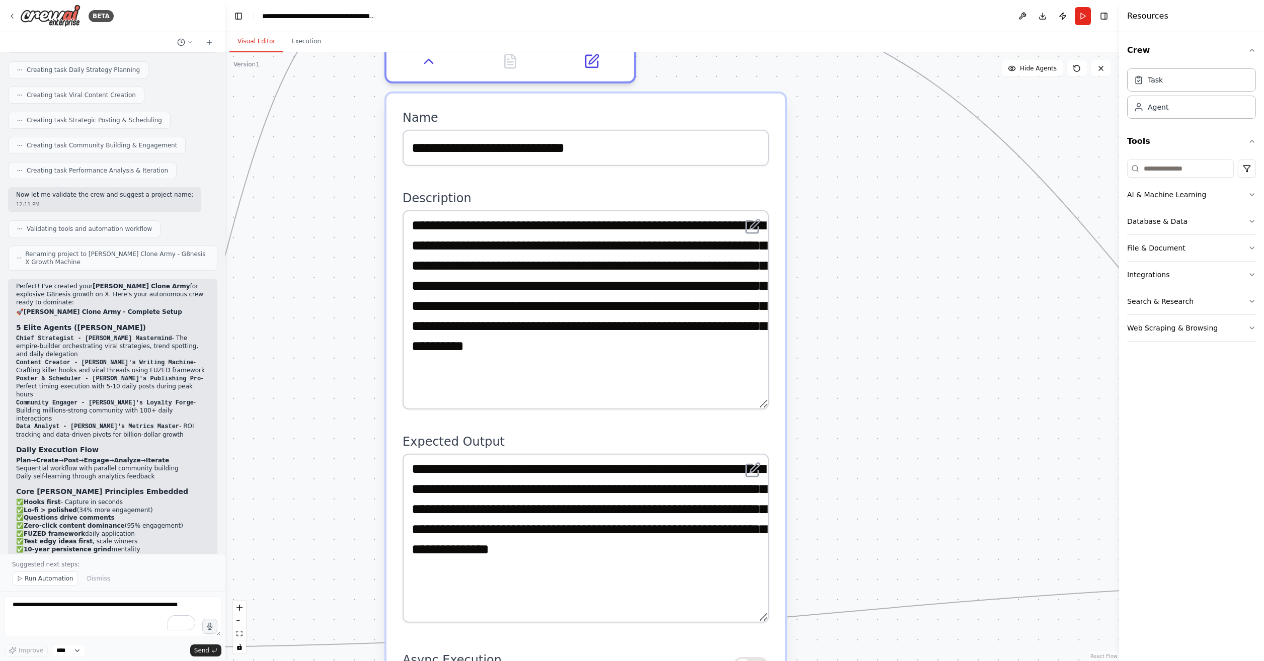
drag, startPoint x: 761, startPoint y: 277, endPoint x: 752, endPoint y: 406, distance: 129.6
click at [752, 406] on textarea "**********" at bounding box center [585, 309] width 366 height 199
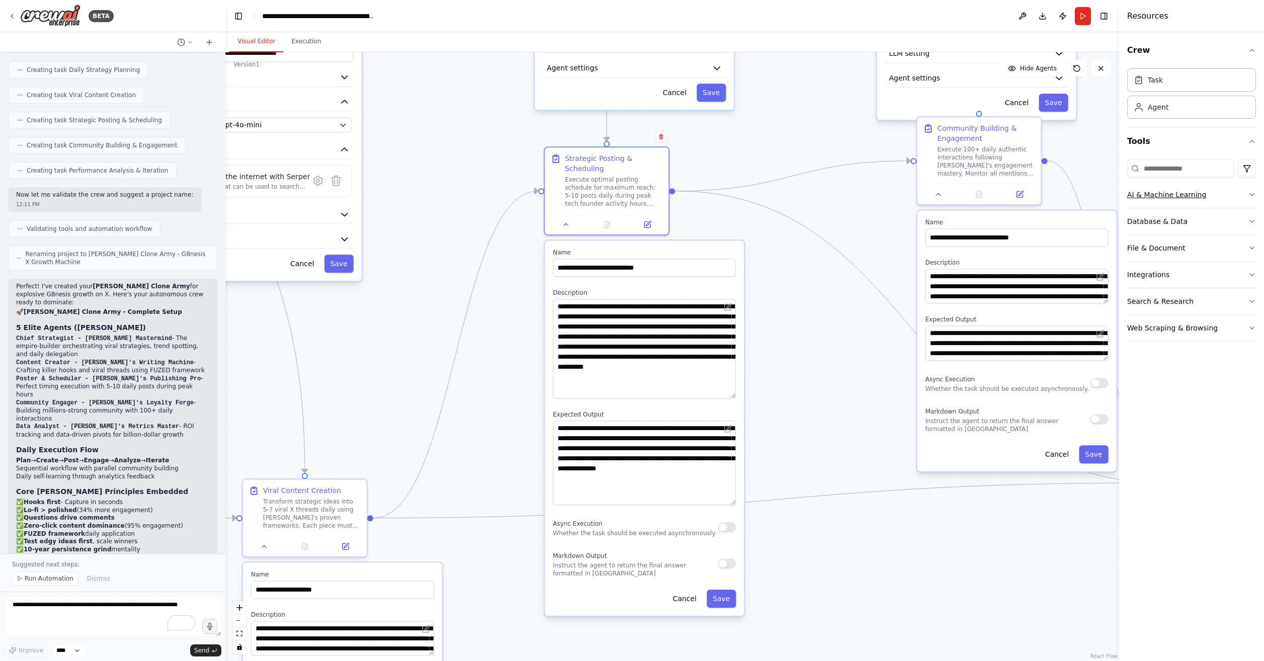
click at [1246, 191] on button "AI & Machine Learning" at bounding box center [1191, 195] width 129 height 26
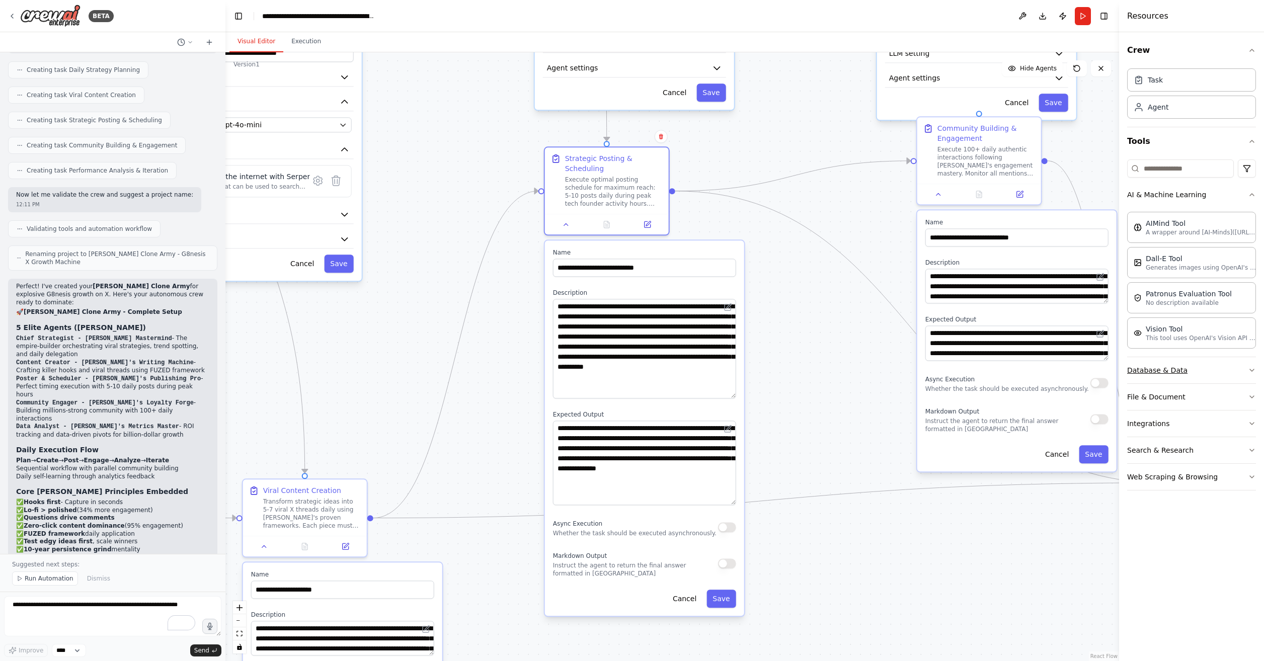
click at [1208, 369] on button "Database & Data" at bounding box center [1191, 370] width 129 height 26
click at [1227, 200] on button "AI & Machine Learning" at bounding box center [1191, 195] width 129 height 26
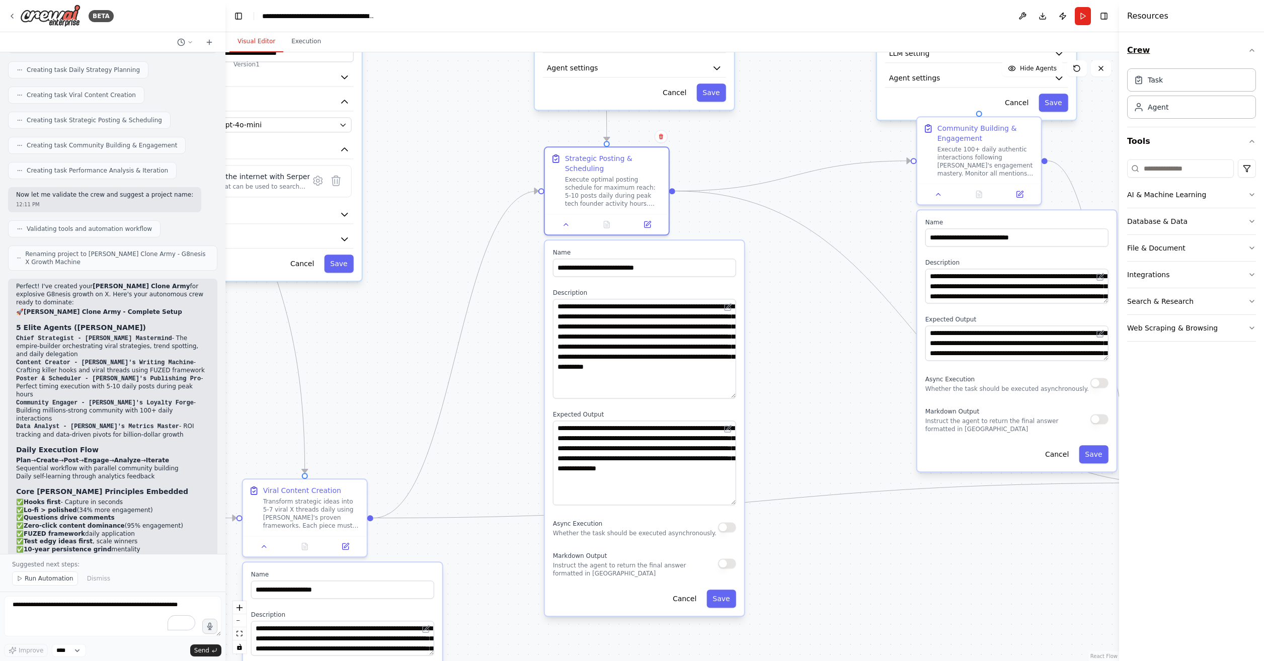
click at [1246, 51] on button "Crew" at bounding box center [1191, 50] width 129 height 28
click at [1251, 78] on icon "button" at bounding box center [1252, 79] width 4 height 2
click at [1104, 16] on button "Toggle Right Sidebar" at bounding box center [1104, 16] width 14 height 14
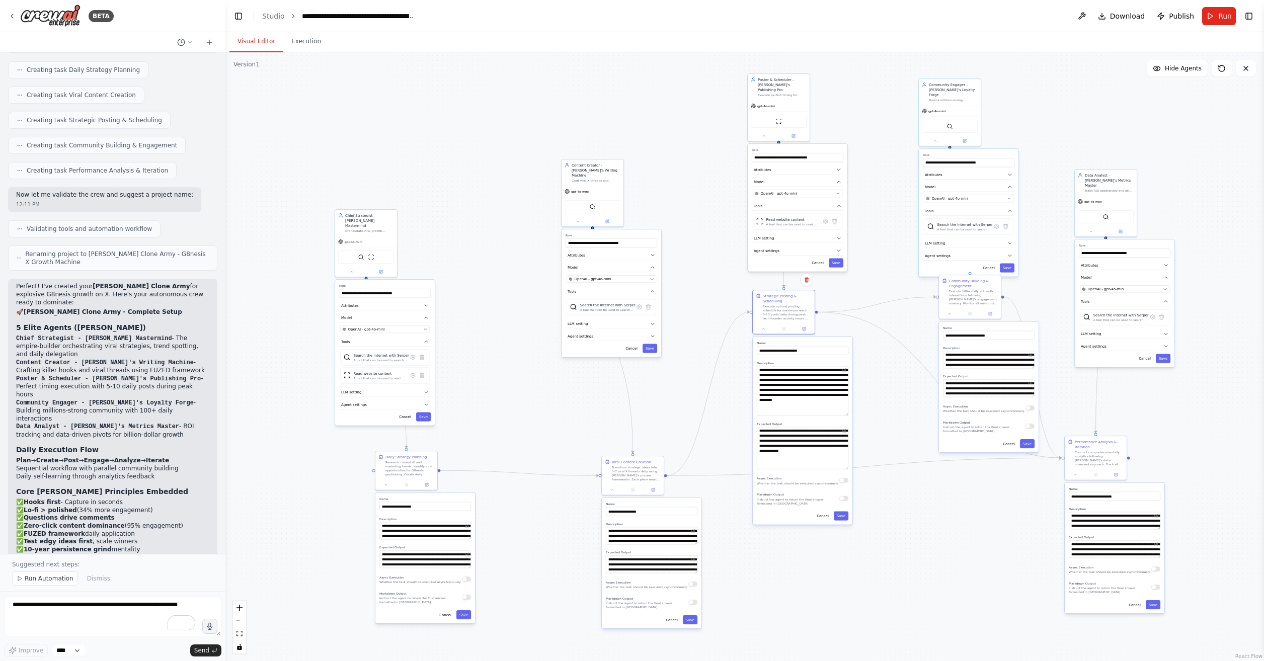
drag, startPoint x: 1037, startPoint y: 394, endPoint x: 956, endPoint y: 534, distance: 161.4
click at [956, 534] on div ".deletable-edge-delete-btn { width: 20px; height: 20px; border: 0px solid #ffff…" at bounding box center [744, 356] width 1038 height 609
click at [1125, 17] on span "Download" at bounding box center [1127, 16] width 35 height 10
